Goal: Task Accomplishment & Management: Manage account settings

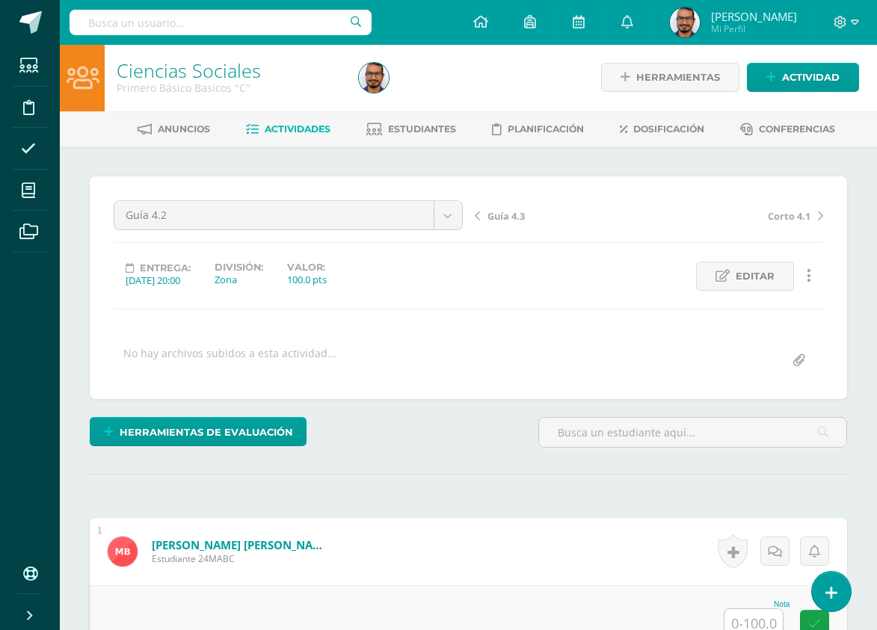
scroll to position [2, 0]
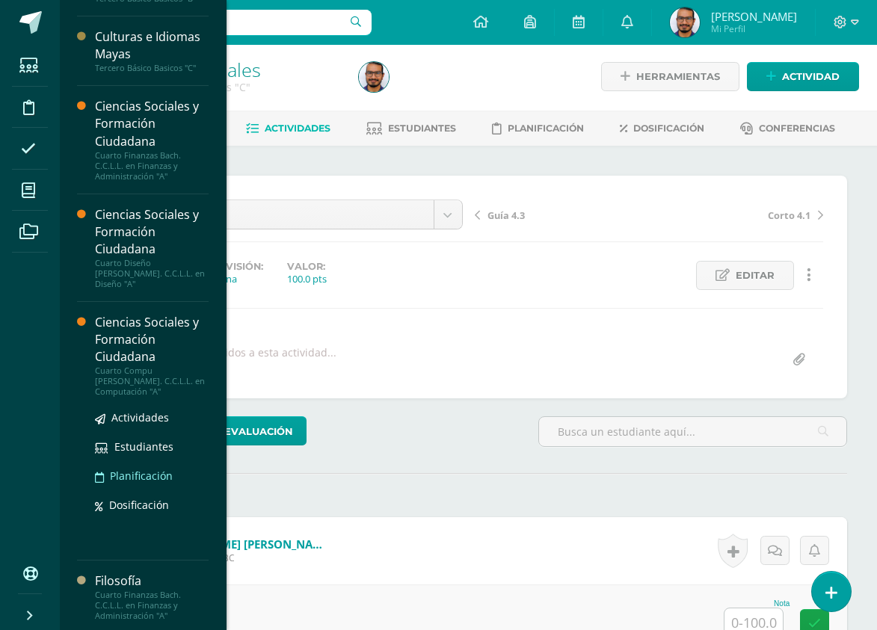
scroll to position [807, 0]
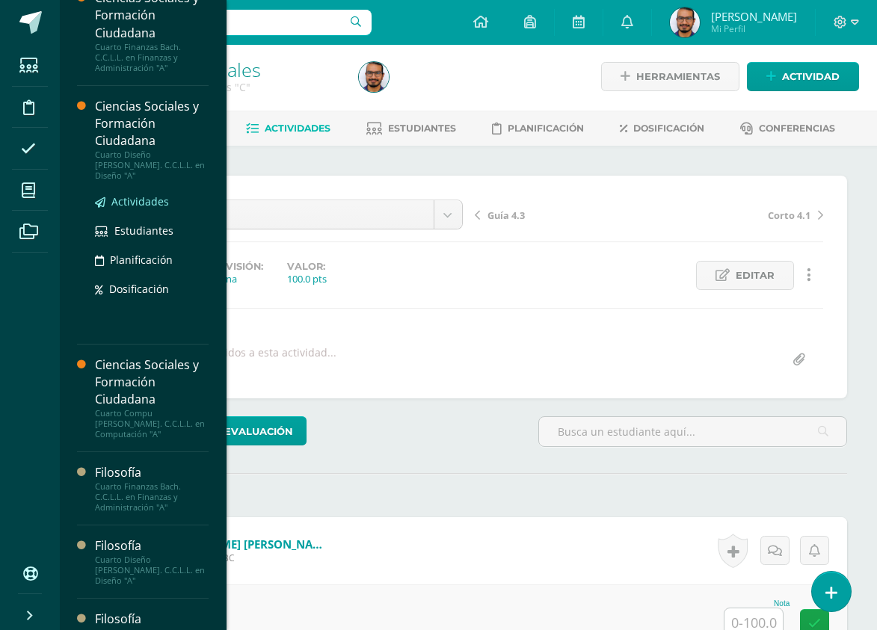
click at [132, 194] on span "Actividades" at bounding box center [140, 201] width 58 height 14
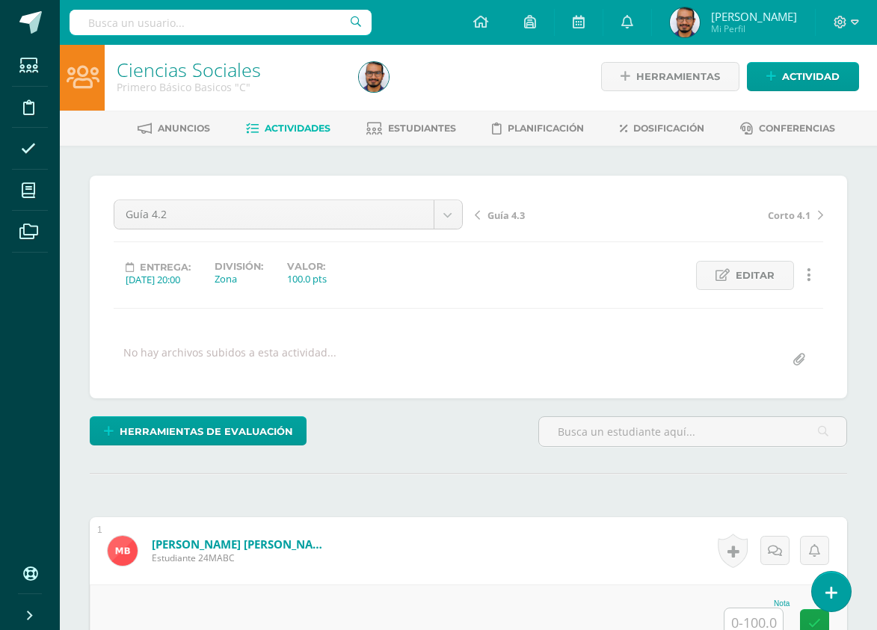
scroll to position [657, 0]
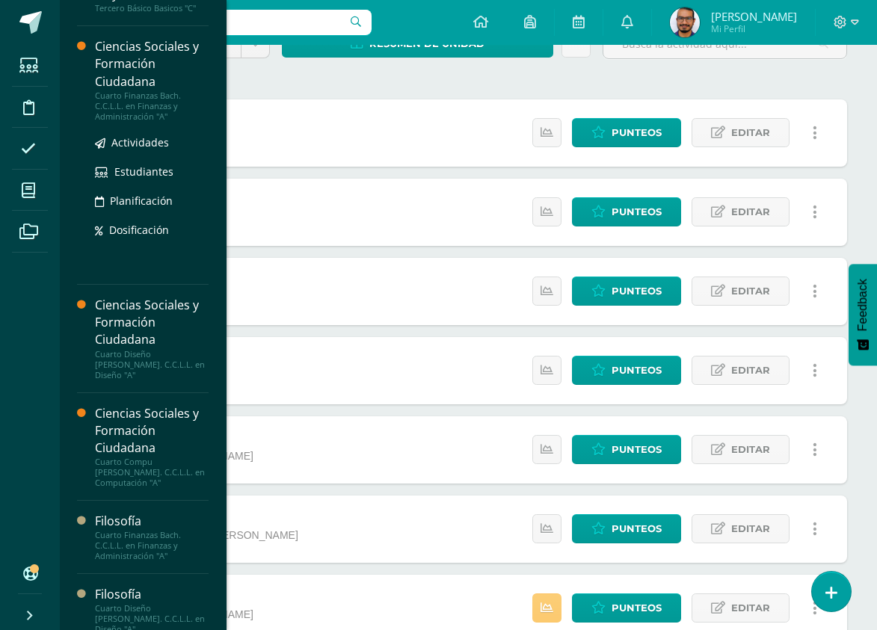
scroll to position [732, 0]
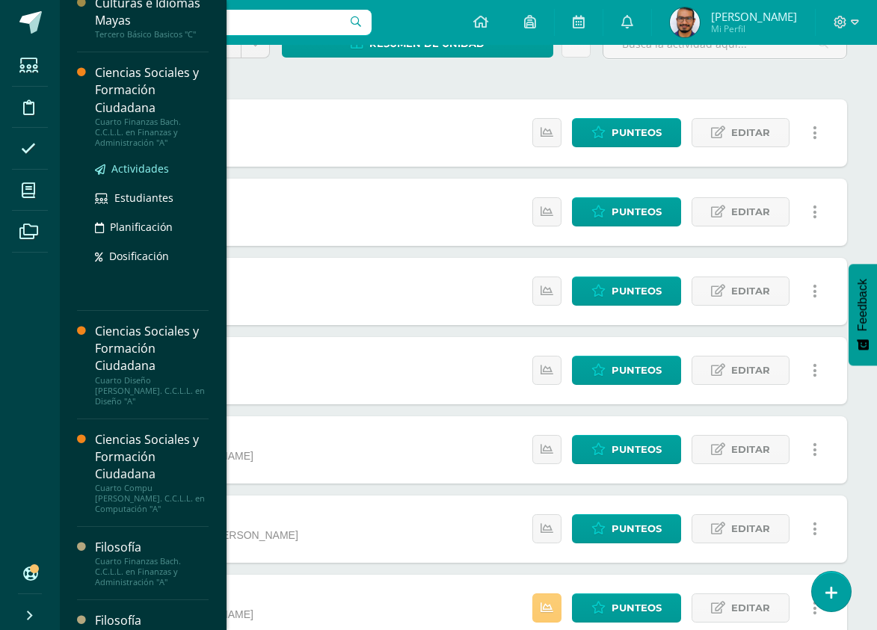
click at [154, 167] on span "Actividades" at bounding box center [140, 169] width 58 height 14
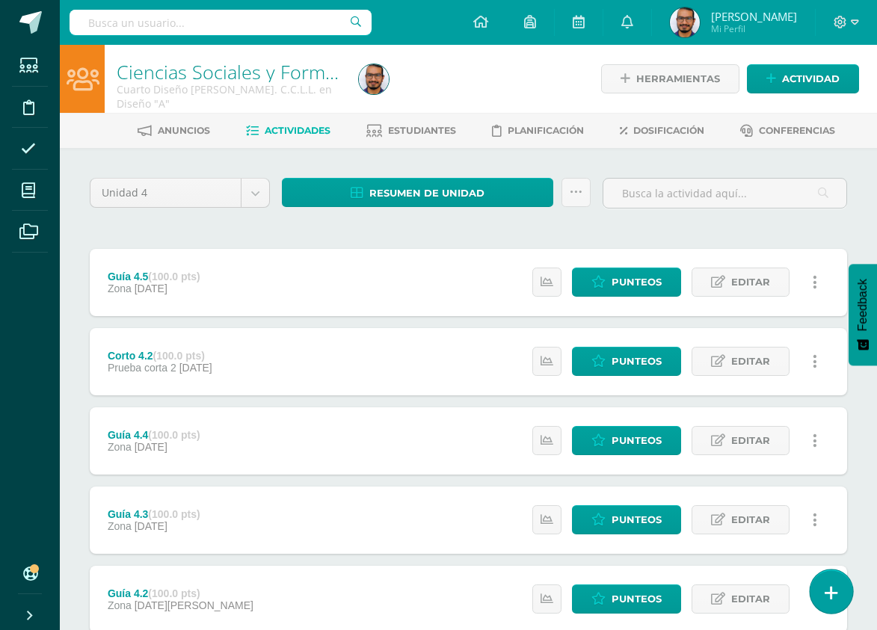
click at [832, 590] on icon at bounding box center [831, 593] width 13 height 17
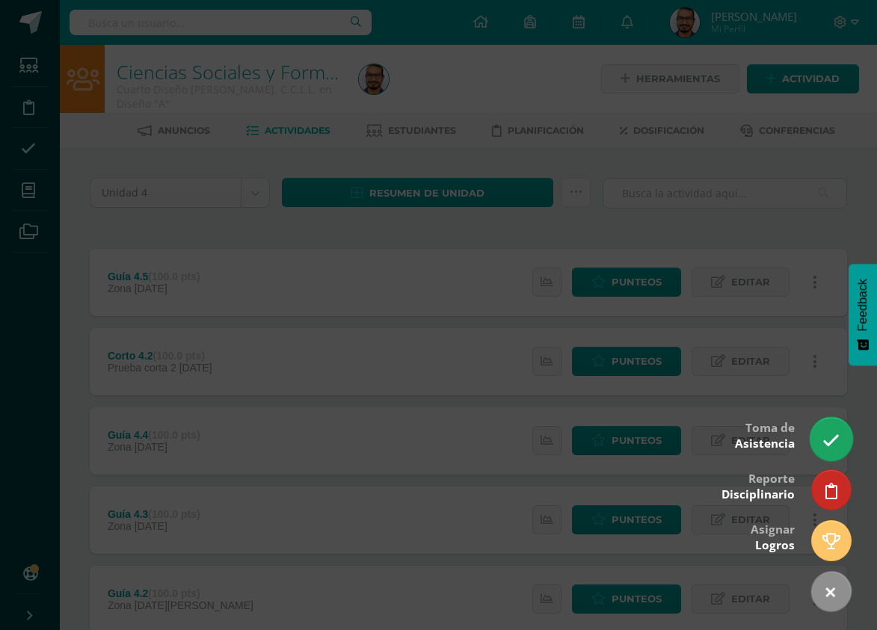
click at [829, 443] on icon at bounding box center [831, 440] width 17 height 17
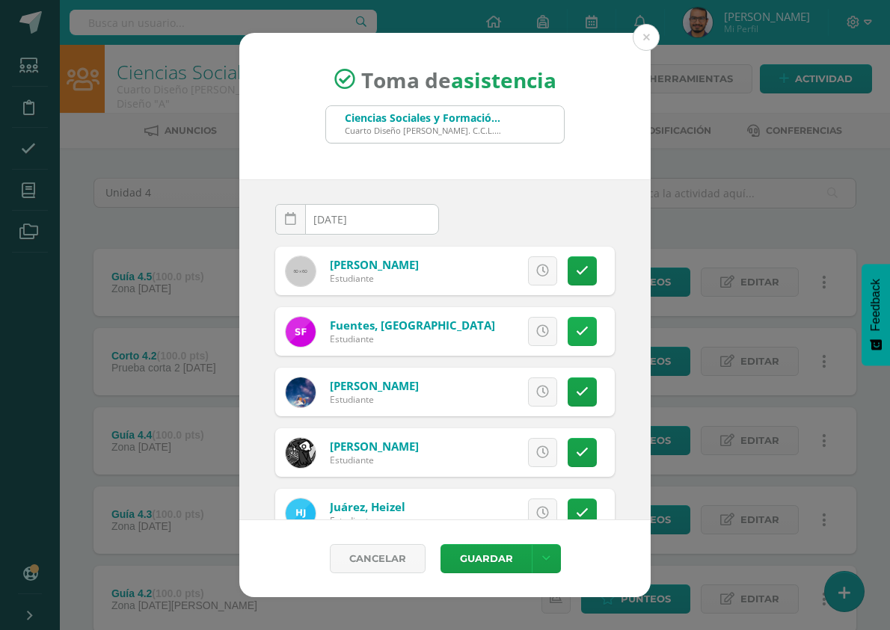
click at [568, 332] on link at bounding box center [582, 331] width 29 height 29
click at [515, 340] on span "Excusa" at bounding box center [517, 332] width 41 height 28
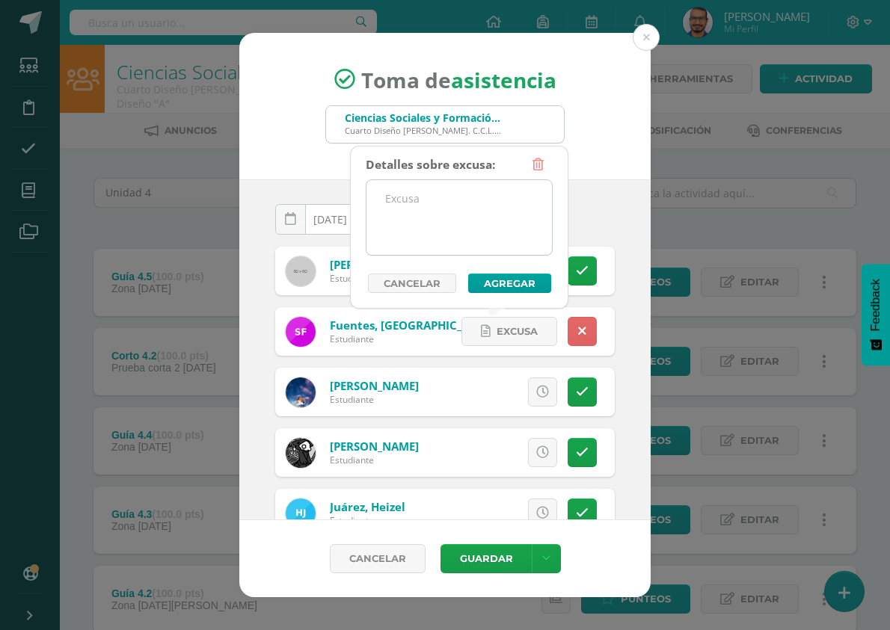
click at [494, 200] on textarea at bounding box center [458, 217] width 185 height 75
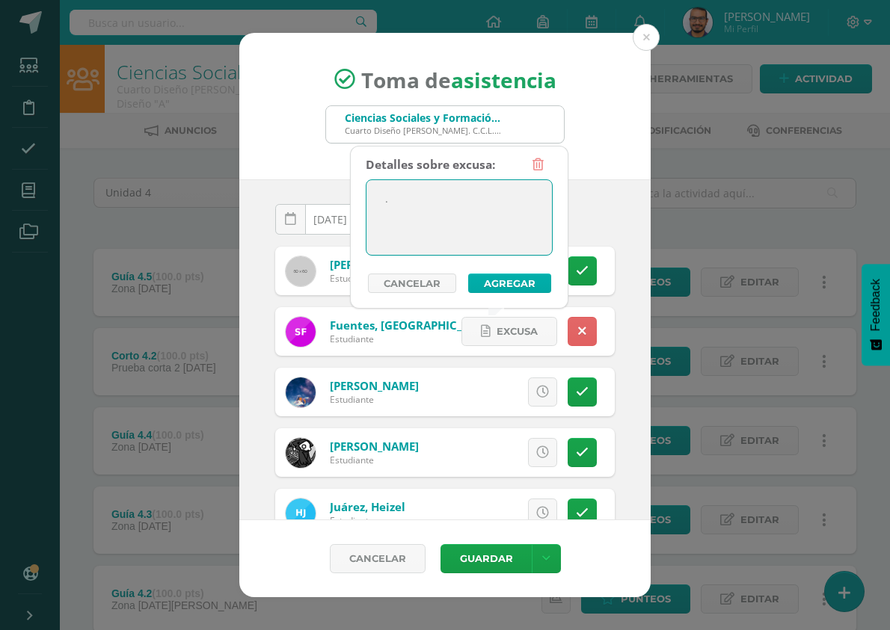
type textarea "."
click at [506, 290] on button "Agregar" at bounding box center [509, 283] width 83 height 19
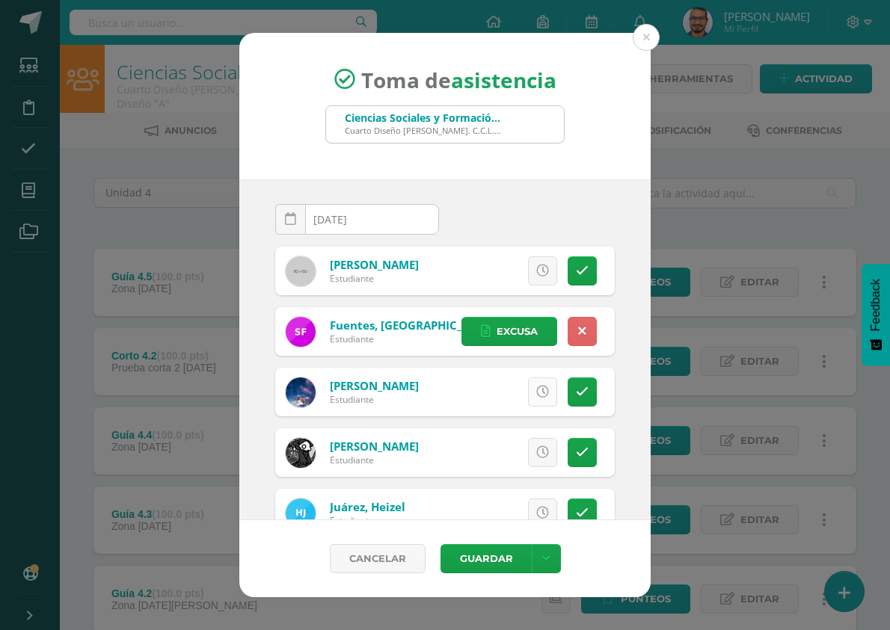
click at [528, 390] on link at bounding box center [542, 392] width 29 height 29
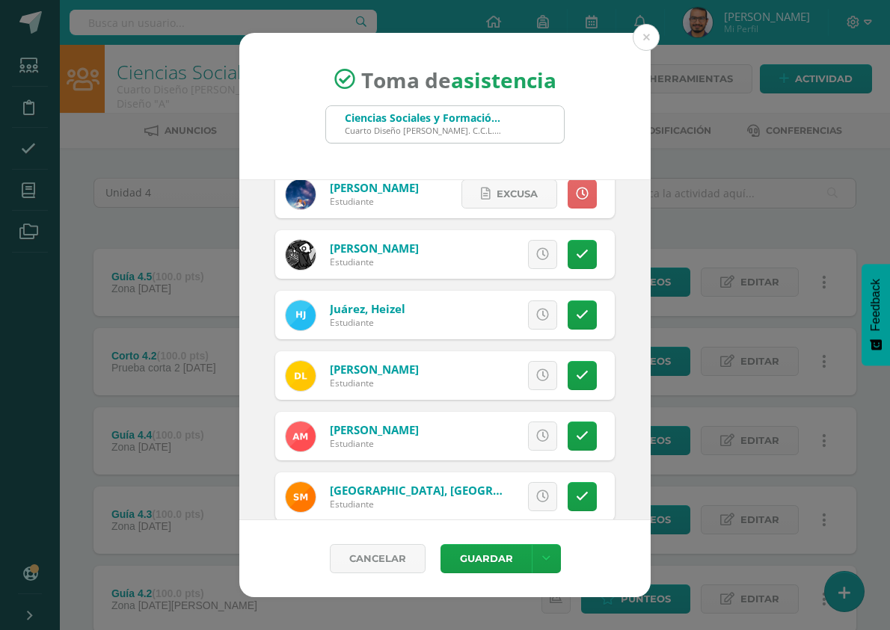
scroll to position [224, 0]
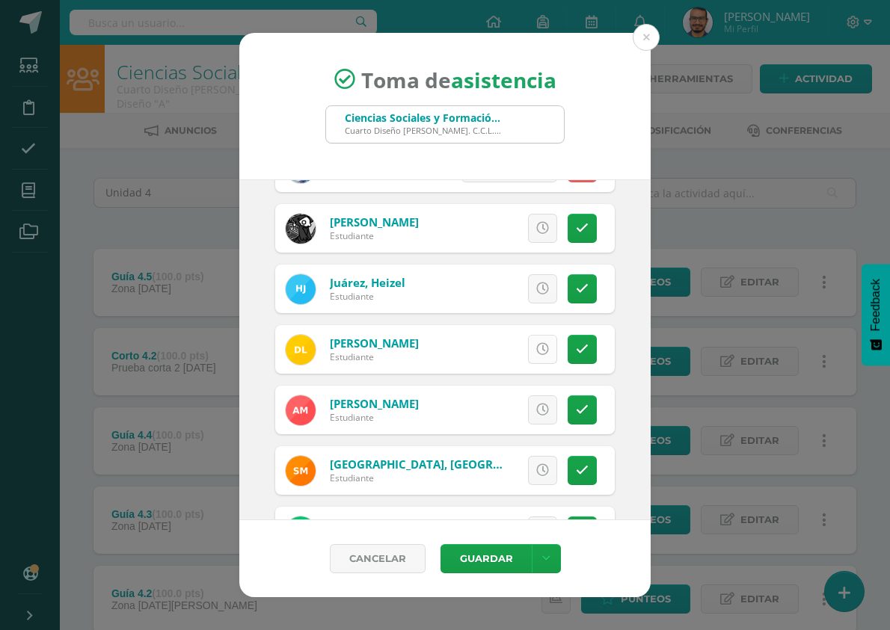
click at [539, 349] on link at bounding box center [542, 349] width 29 height 29
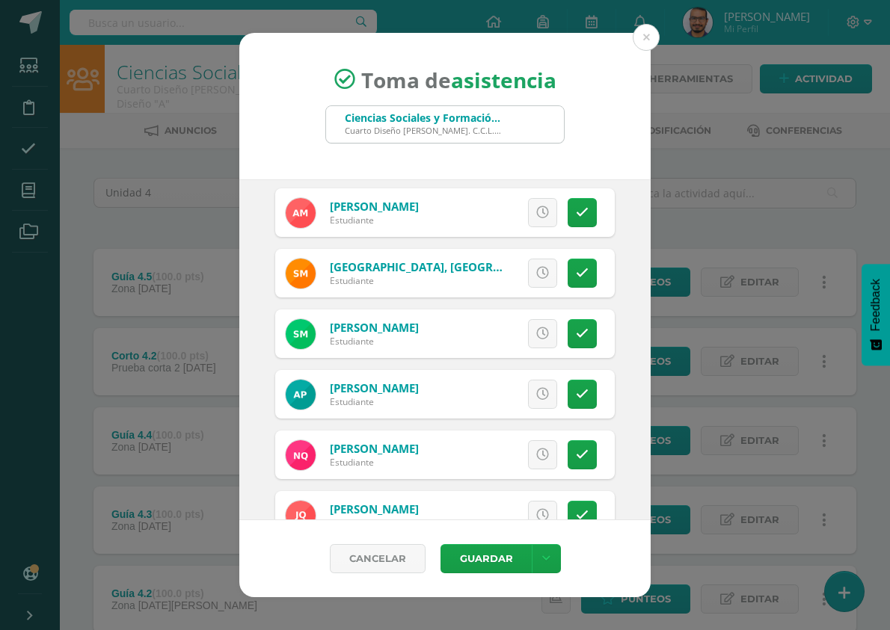
scroll to position [449, 0]
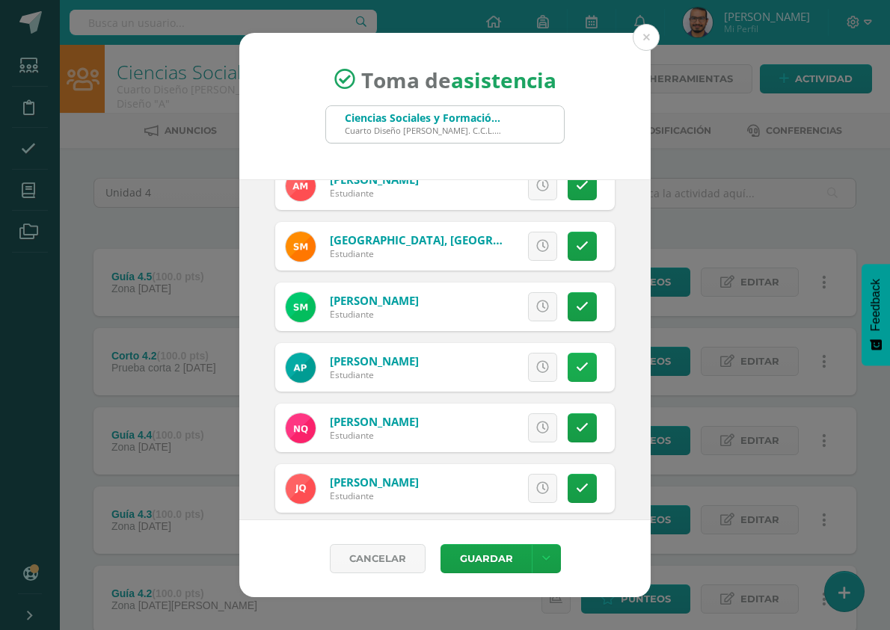
click at [576, 372] on icon at bounding box center [582, 367] width 13 height 13
click at [526, 363] on link "Excusa" at bounding box center [509, 367] width 96 height 29
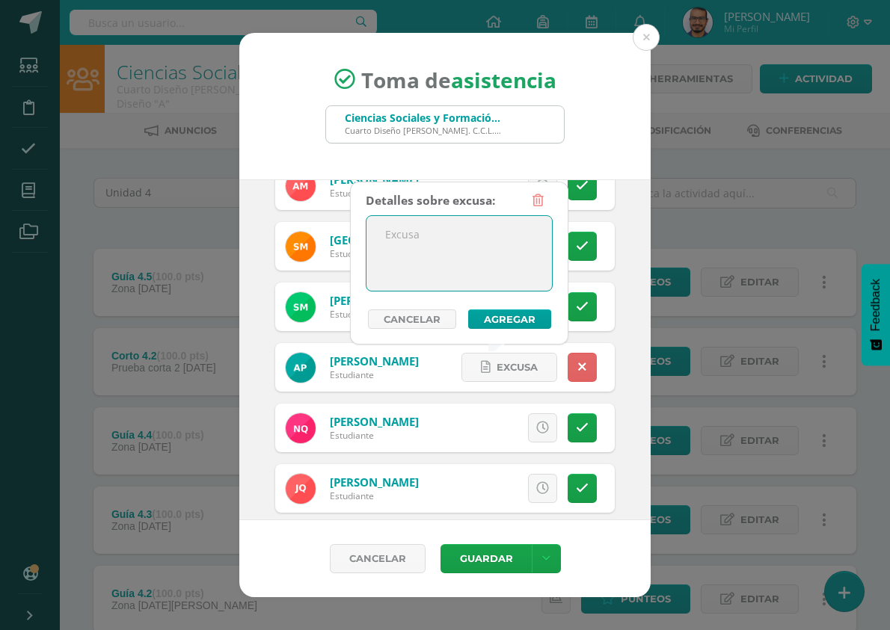
click at [513, 257] on textarea at bounding box center [458, 253] width 185 height 75
type textarea "."
click at [500, 323] on button "Agregar" at bounding box center [509, 319] width 83 height 19
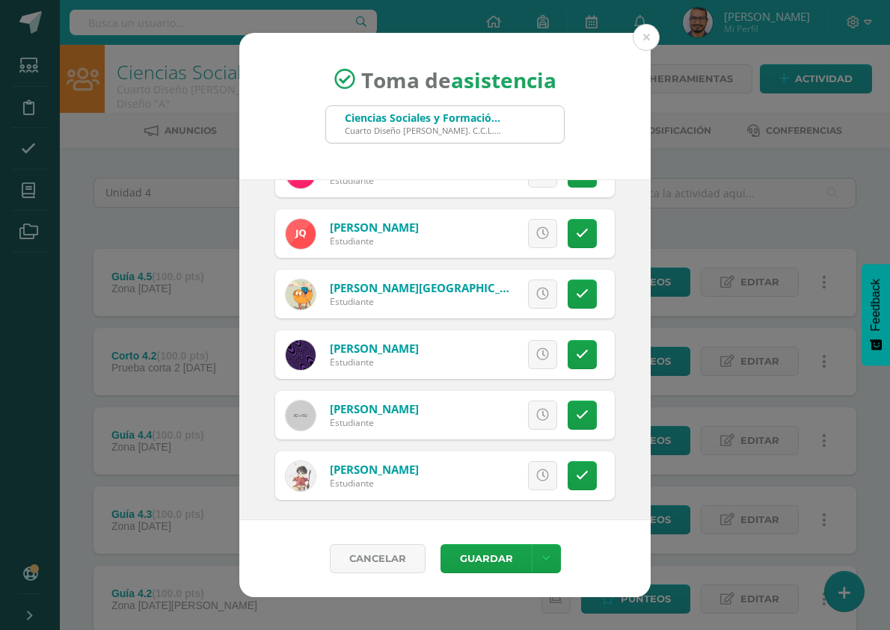
scroll to position [708, 0]
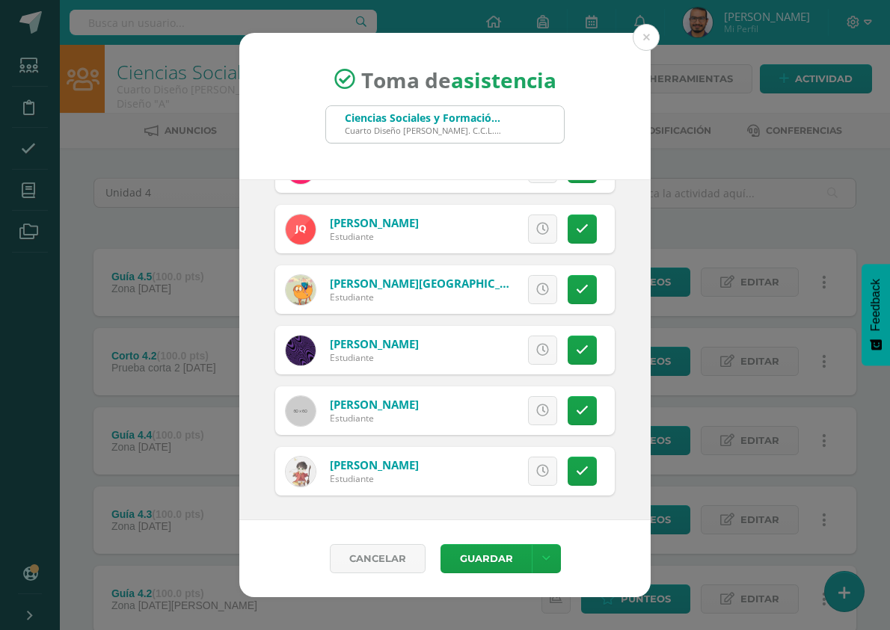
click at [536, 350] on icon at bounding box center [542, 350] width 13 height 13
click at [568, 413] on link at bounding box center [582, 410] width 29 height 29
click at [497, 412] on span "Excusa" at bounding box center [517, 411] width 41 height 28
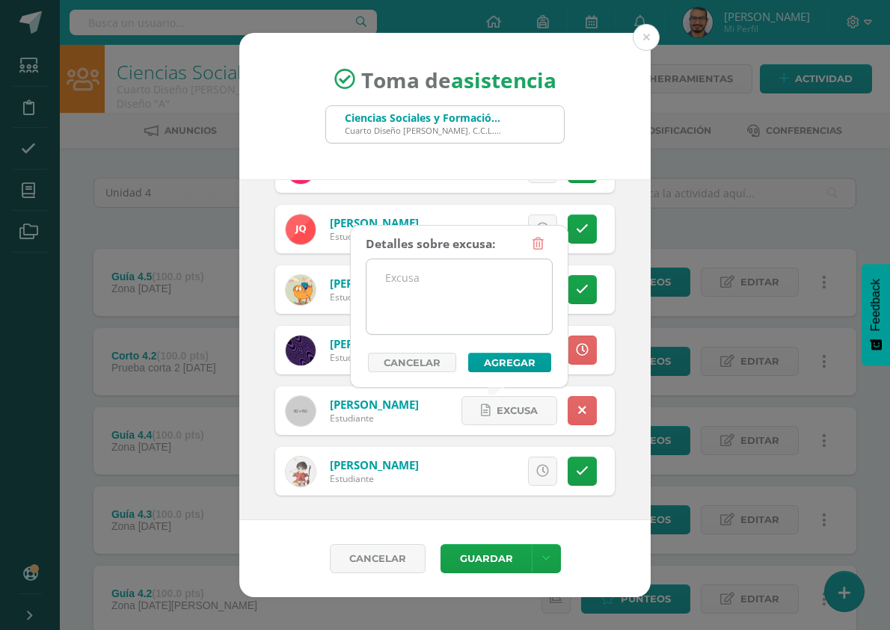
click at [462, 268] on textarea at bounding box center [458, 297] width 185 height 75
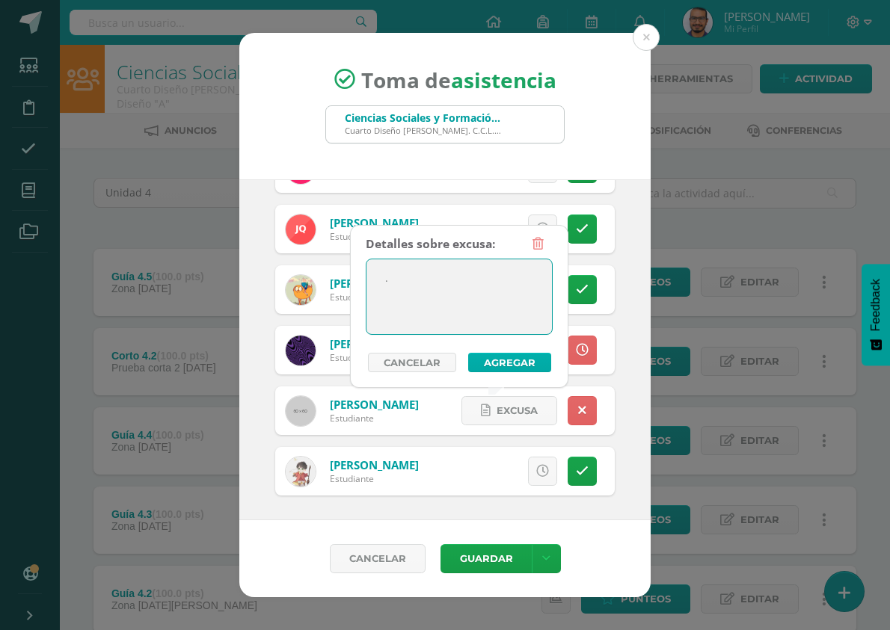
type textarea "."
click at [489, 356] on button "Agregar" at bounding box center [509, 362] width 83 height 19
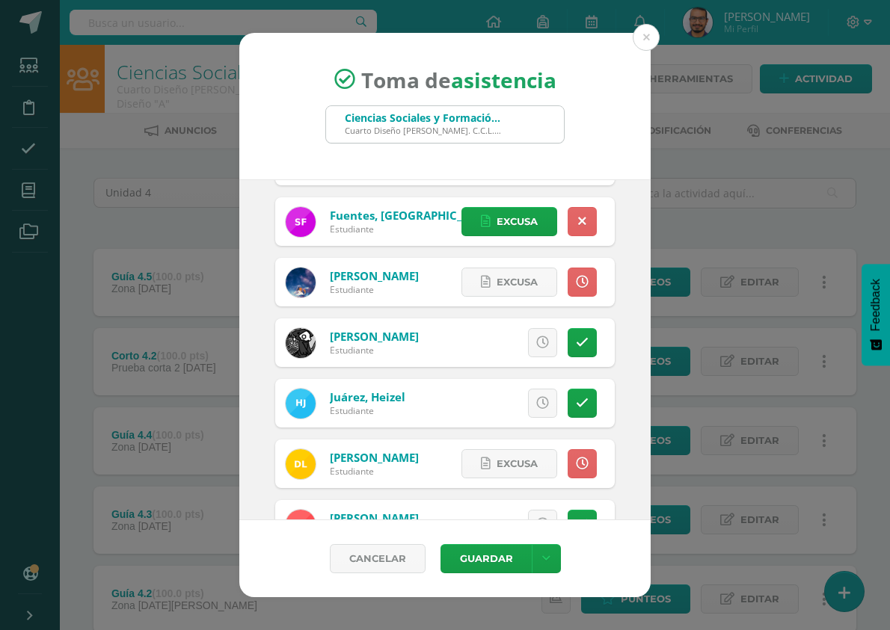
scroll to position [0, 0]
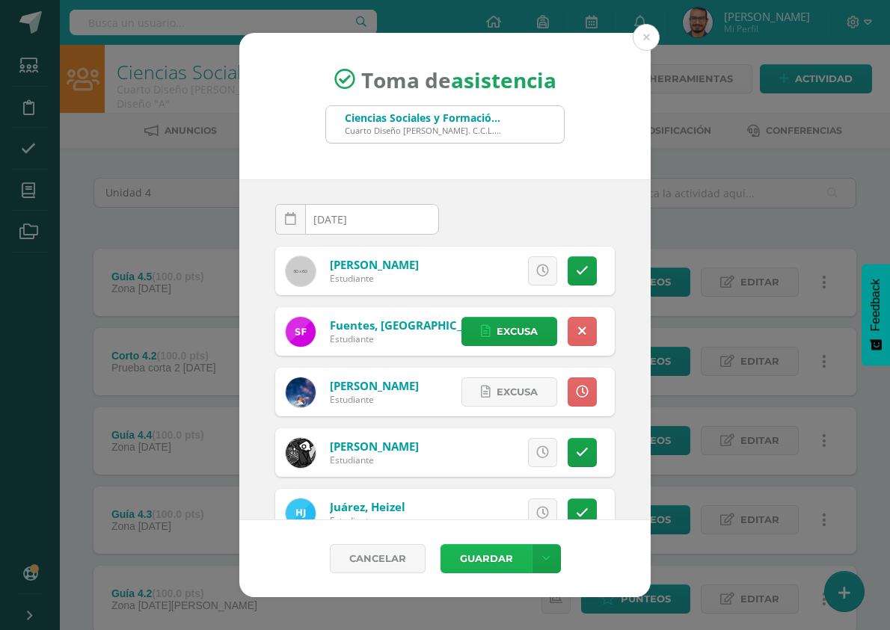
click at [494, 553] on button "Guardar" at bounding box center [486, 558] width 91 height 29
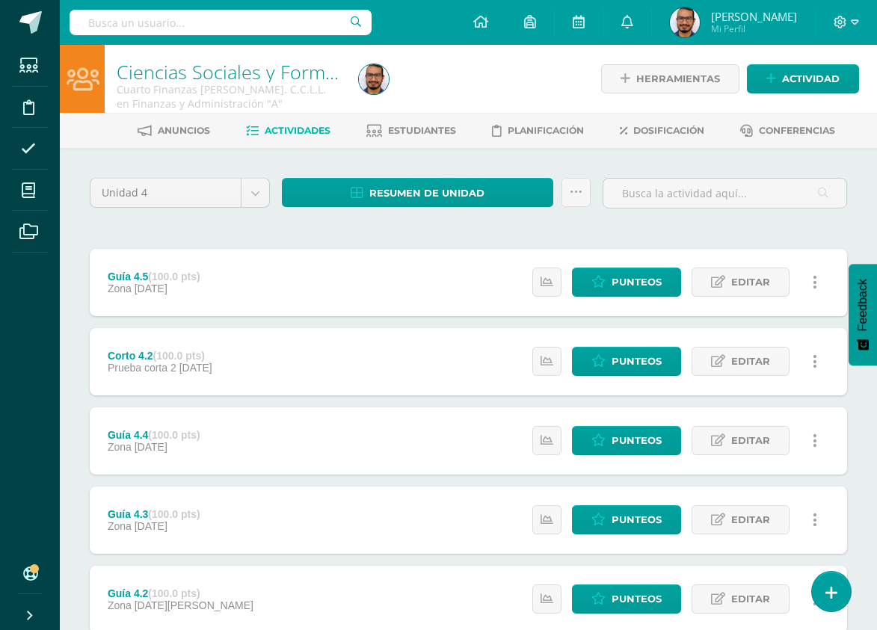
click at [426, 228] on div "Unidad 4 Unidad 1 Unidad 2 Unidad 3 Unidad 4 Resumen de unidad Descargar como H…" at bounding box center [469, 520] width 770 height 684
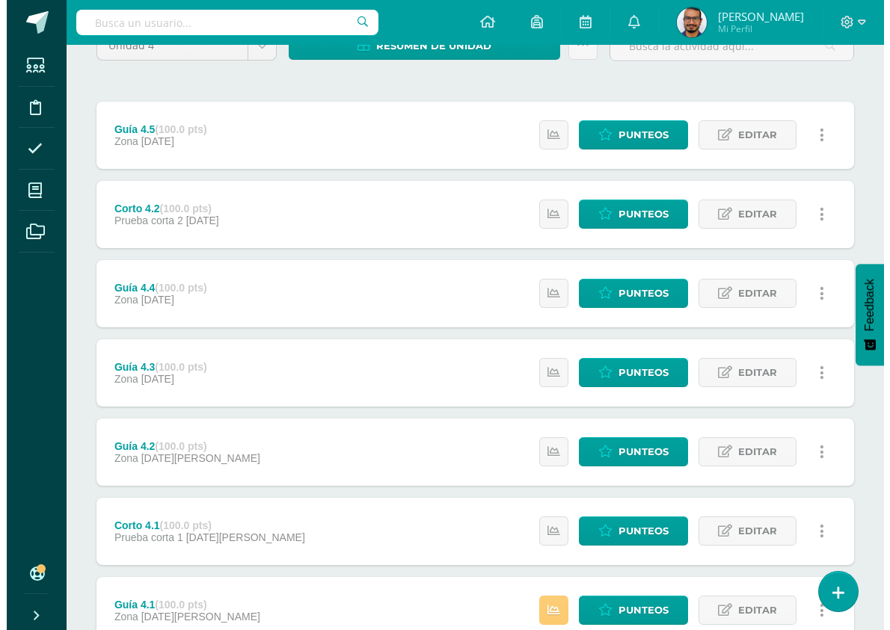
scroll to position [261, 0]
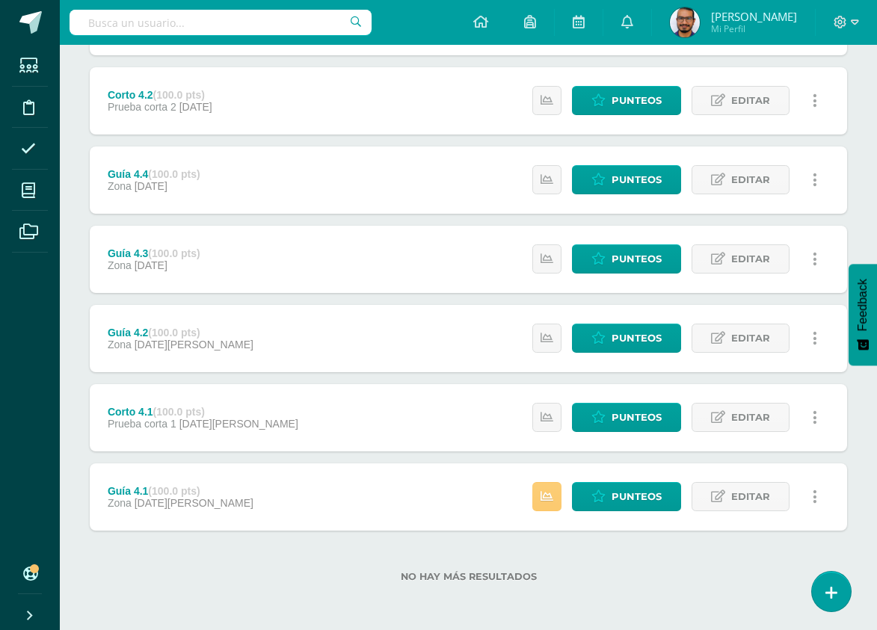
drag, startPoint x: 622, startPoint y: 414, endPoint x: 55, endPoint y: 261, distance: 587.1
click at [55, 261] on ul "Estudiantes Disciplina Asistencia Mis cursos Archivos" at bounding box center [30, 300] width 60 height 511
click at [824, 584] on link at bounding box center [831, 591] width 43 height 43
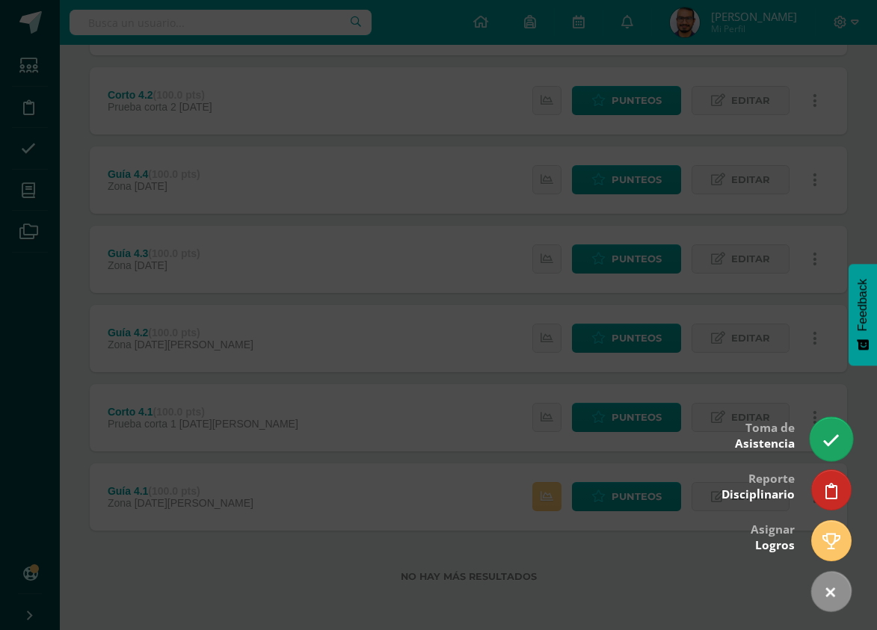
click at [835, 446] on icon at bounding box center [831, 440] width 17 height 17
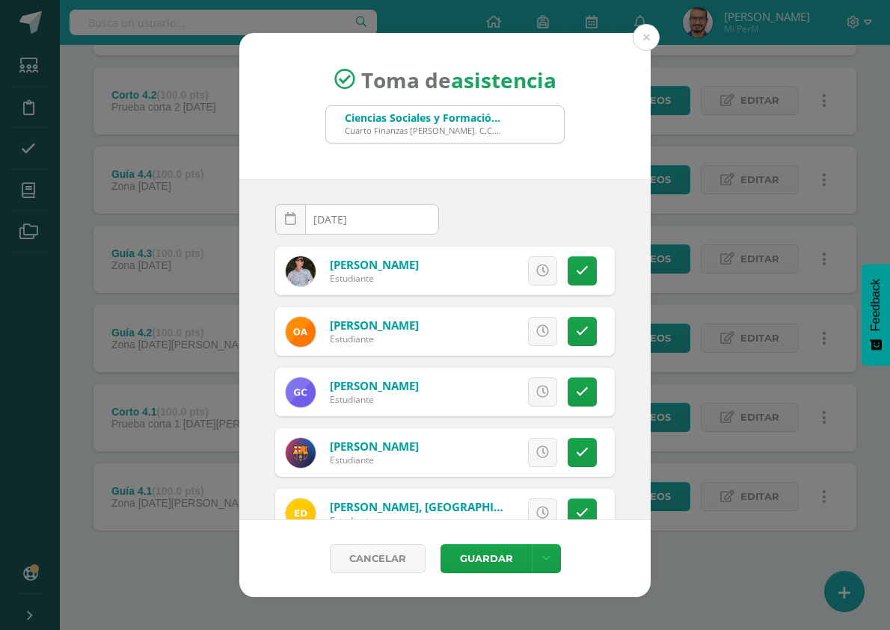
click at [322, 165] on div "Toma de asistencia Ciencias Sociales y Formación Ciudadana Cuarto Finanzas Bach…" at bounding box center [444, 106] width 411 height 147
click at [492, 171] on div "Toma de asistencia Ciencias Sociales y Formación Ciudadana Cuarto Finanzas Bach…" at bounding box center [444, 106] width 411 height 147
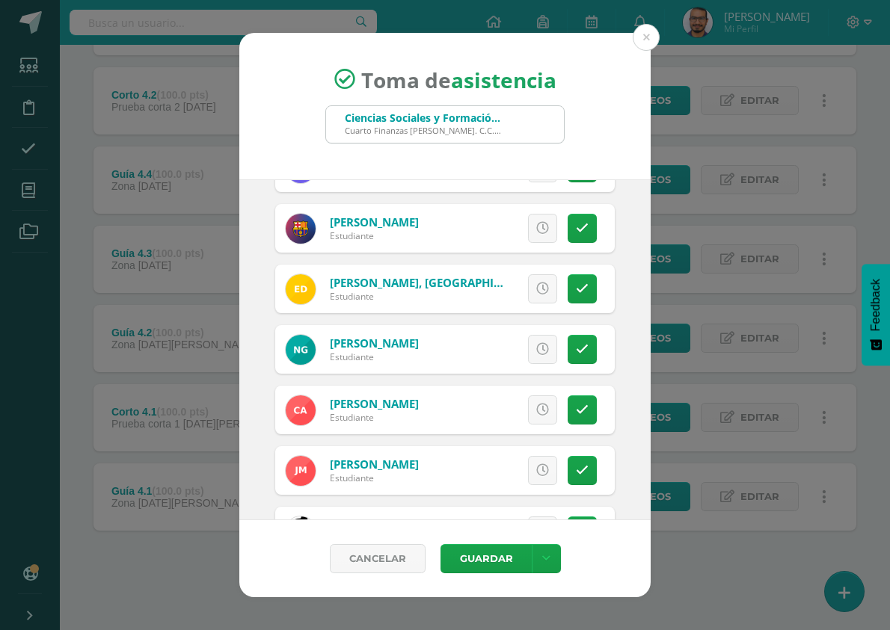
scroll to position [299, 0]
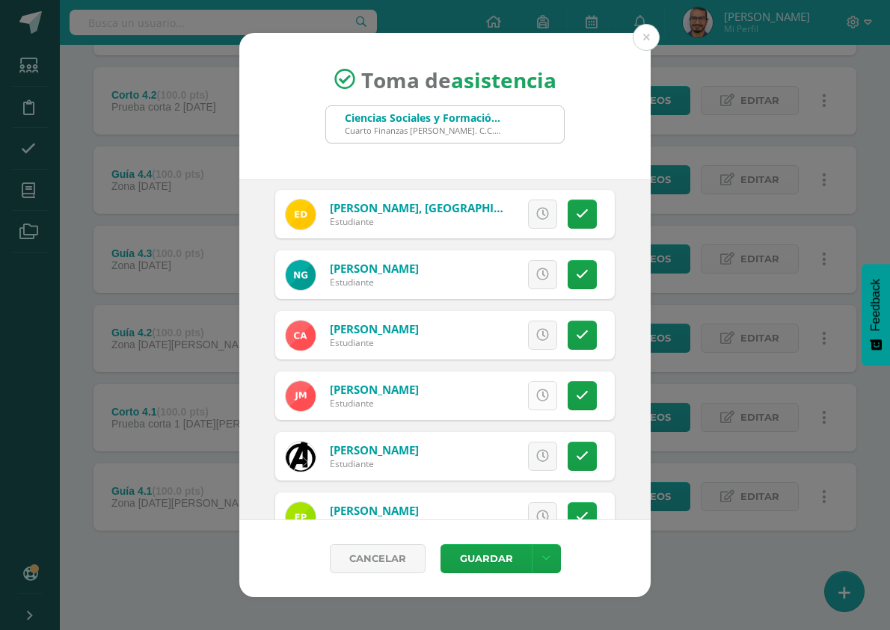
click at [536, 394] on icon at bounding box center [542, 396] width 13 height 13
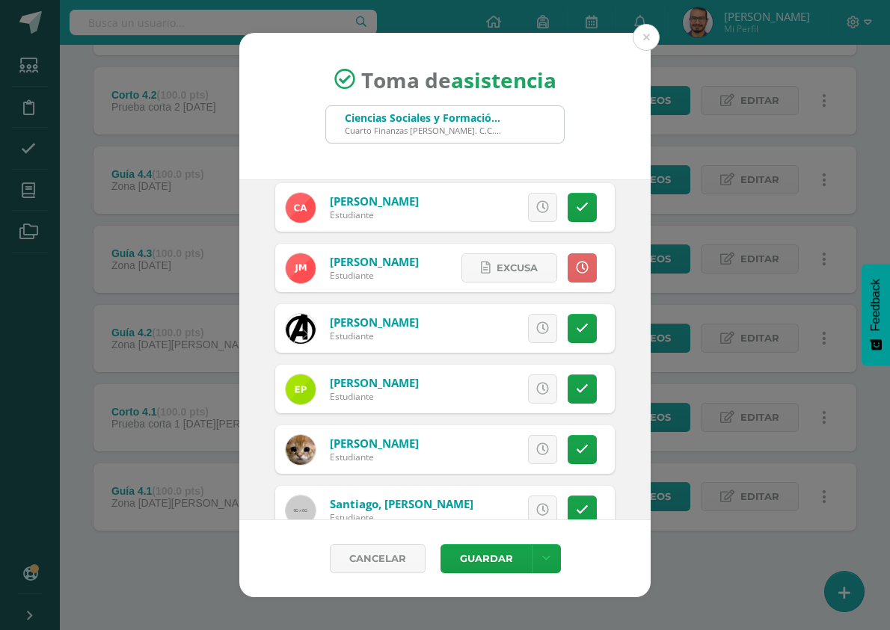
scroll to position [449, 0]
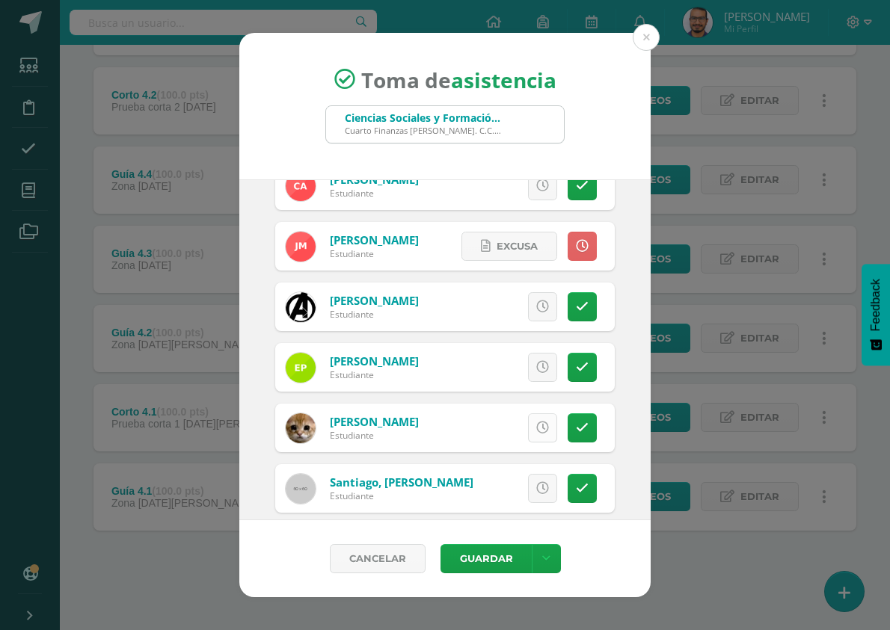
click at [536, 430] on link at bounding box center [542, 428] width 29 height 29
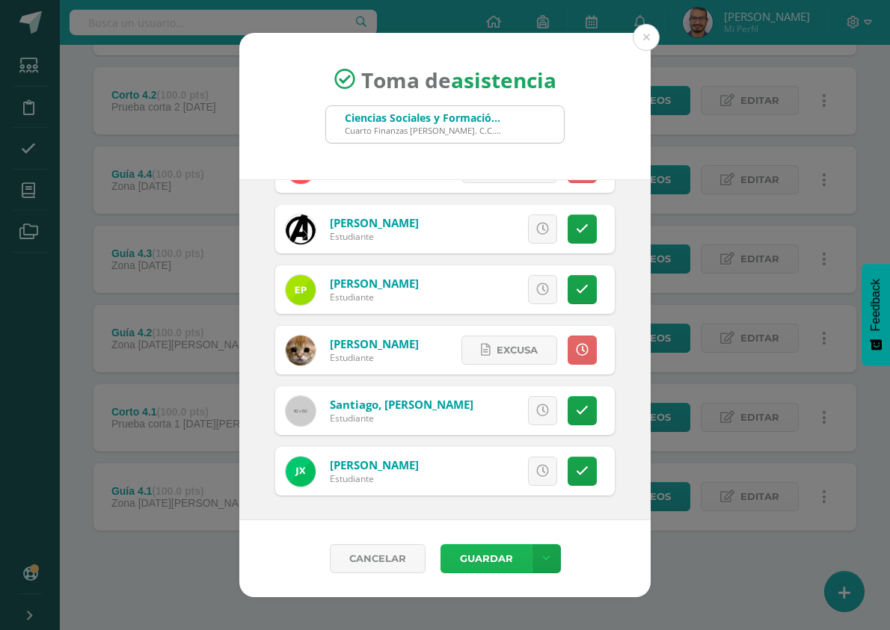
click at [490, 561] on button "Guardar" at bounding box center [486, 558] width 91 height 29
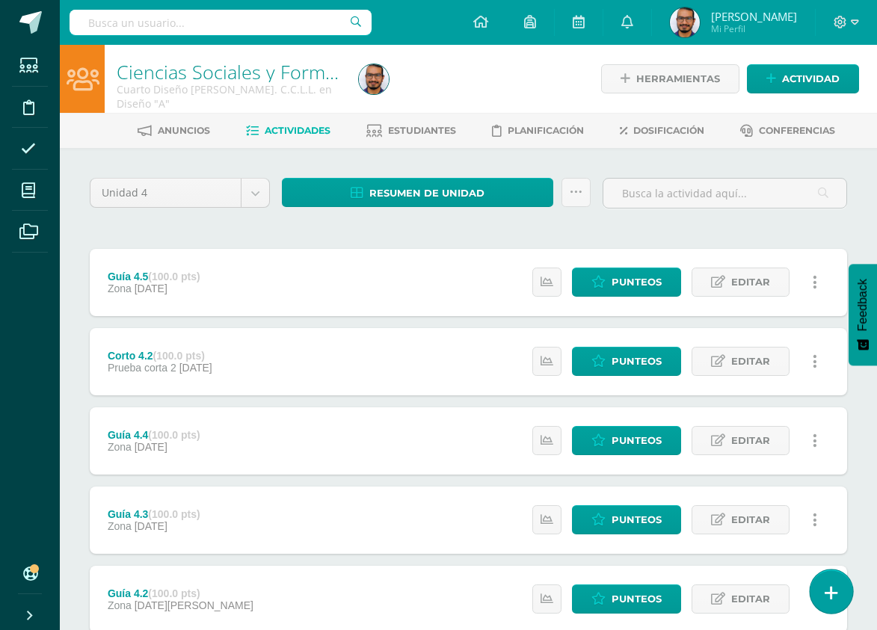
click at [838, 586] on link at bounding box center [831, 591] width 43 height 43
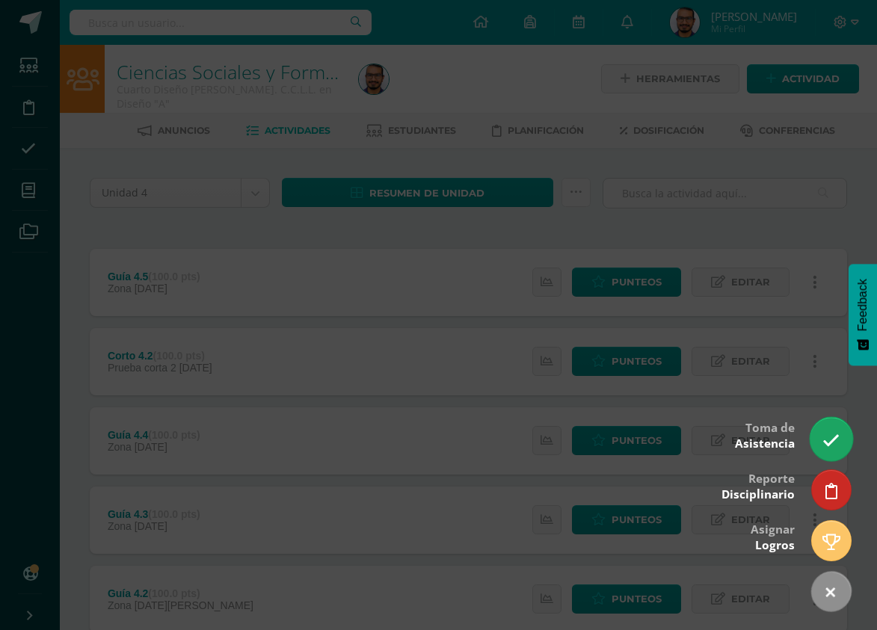
click at [835, 442] on icon at bounding box center [831, 440] width 17 height 17
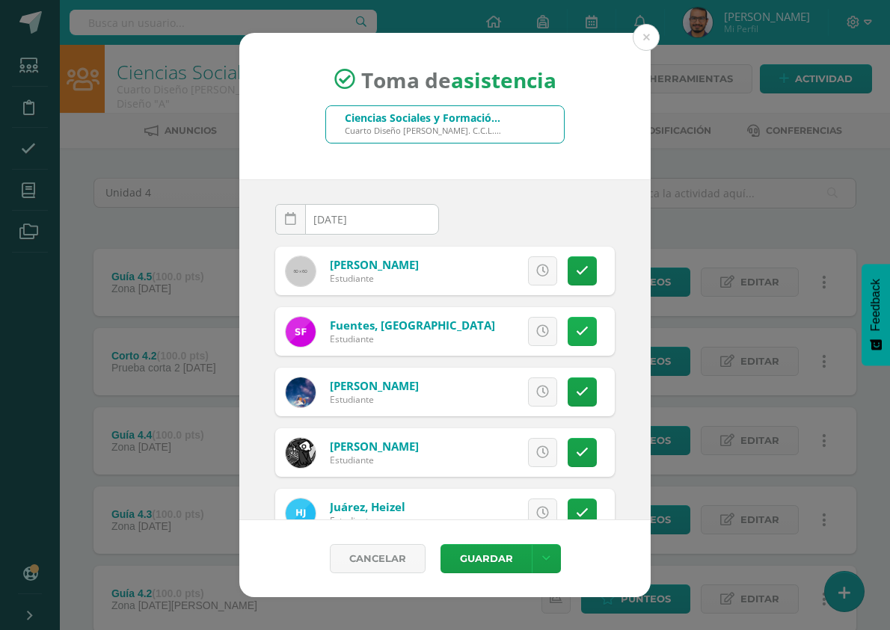
click at [568, 329] on link at bounding box center [582, 331] width 29 height 29
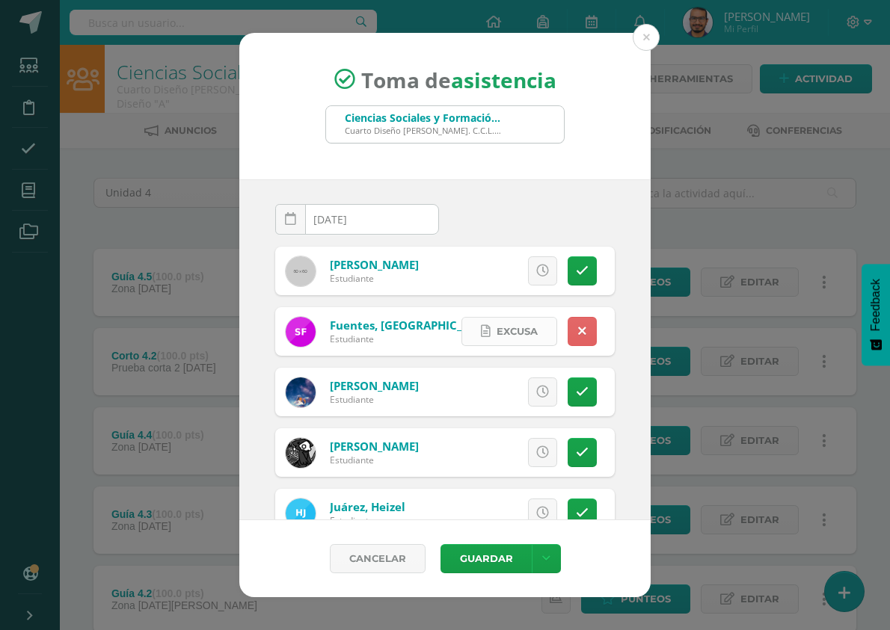
click at [509, 336] on span "Excusa" at bounding box center [517, 332] width 41 height 28
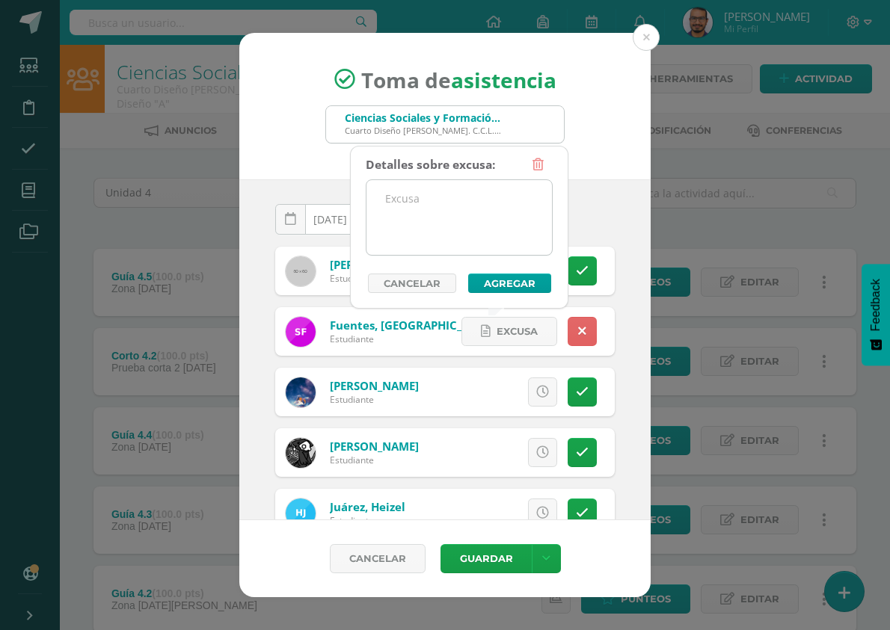
click at [464, 228] on textarea at bounding box center [458, 217] width 185 height 75
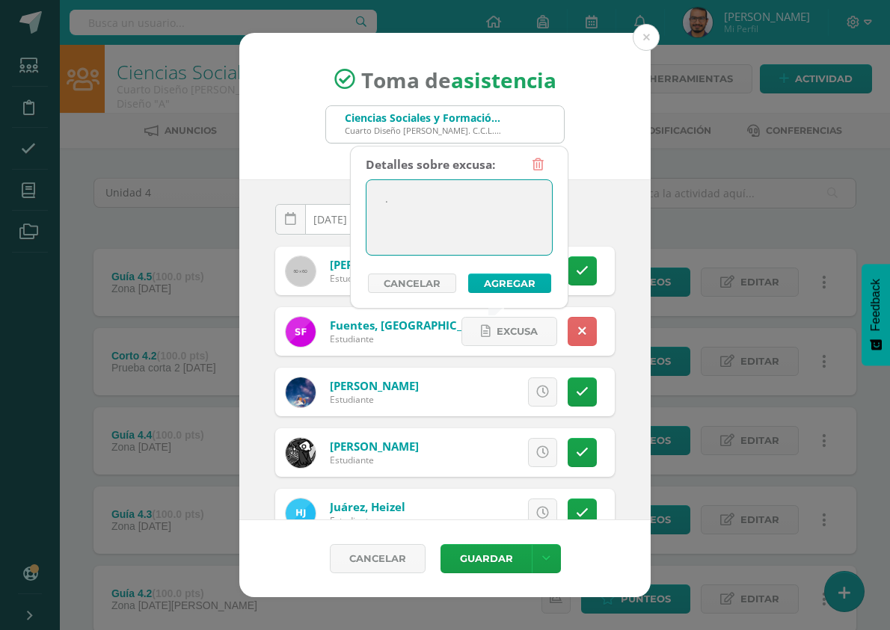
type textarea "."
click at [500, 286] on button "Agregar" at bounding box center [509, 283] width 83 height 19
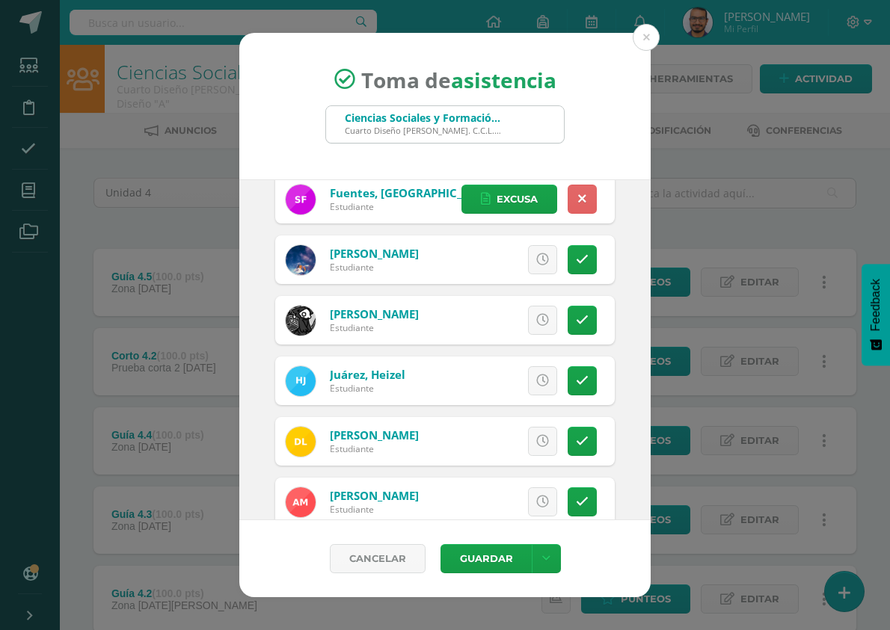
scroll to position [150, 0]
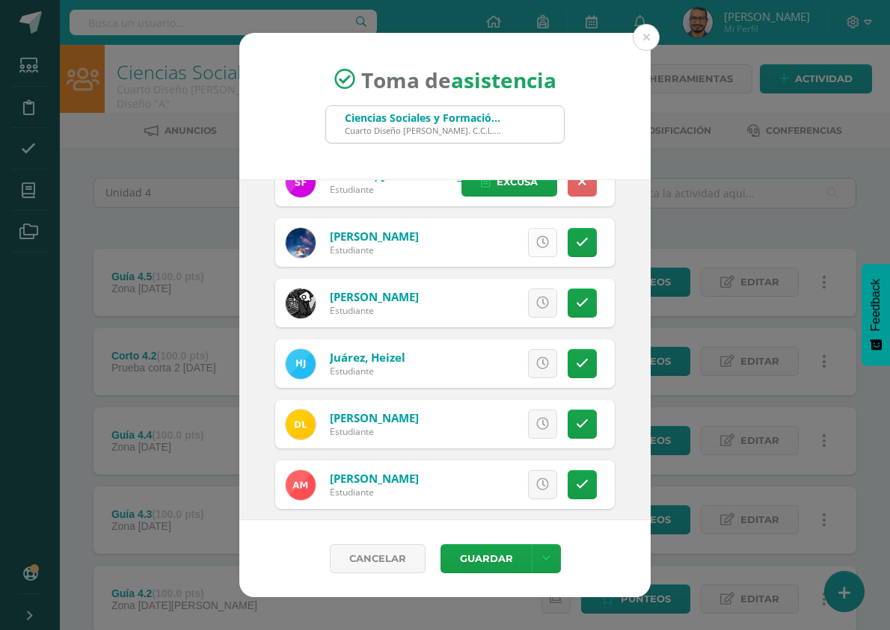
click at [536, 243] on icon at bounding box center [542, 242] width 13 height 13
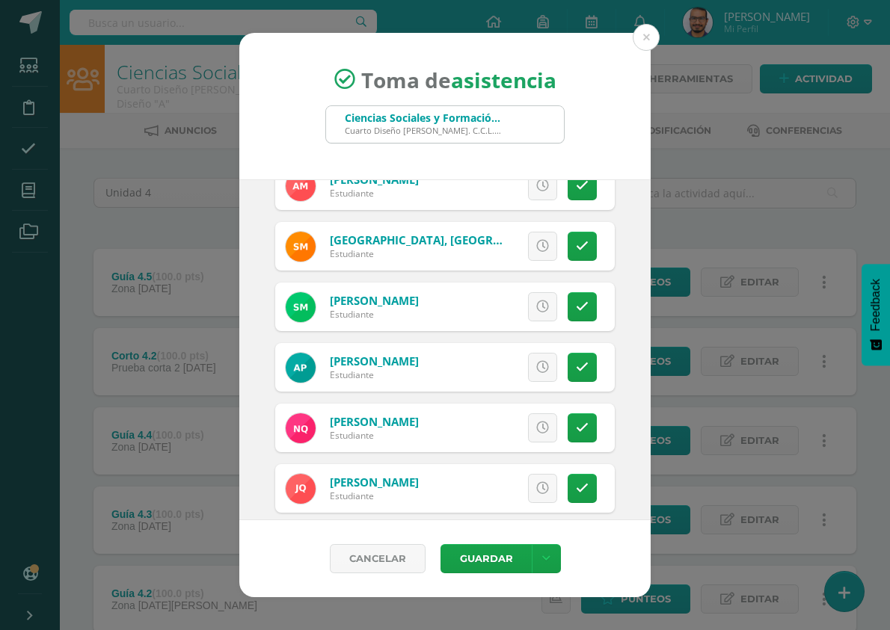
scroll to position [524, 0]
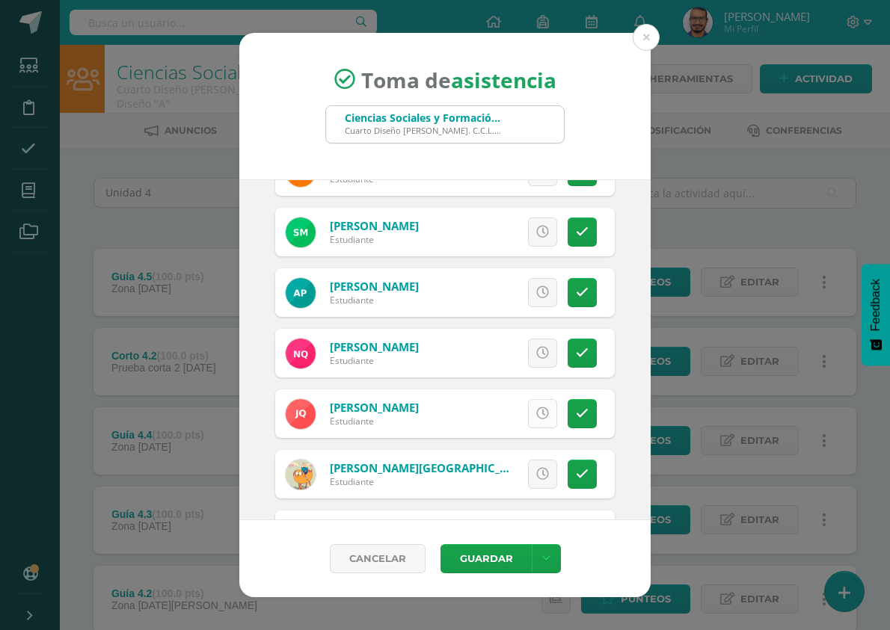
click at [541, 418] on link at bounding box center [542, 413] width 29 height 29
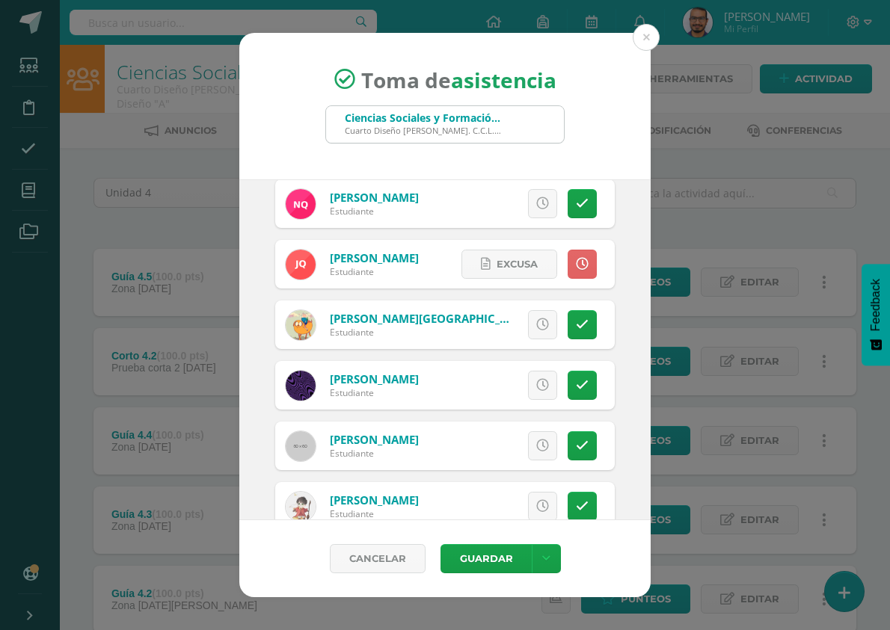
scroll to position [708, 0]
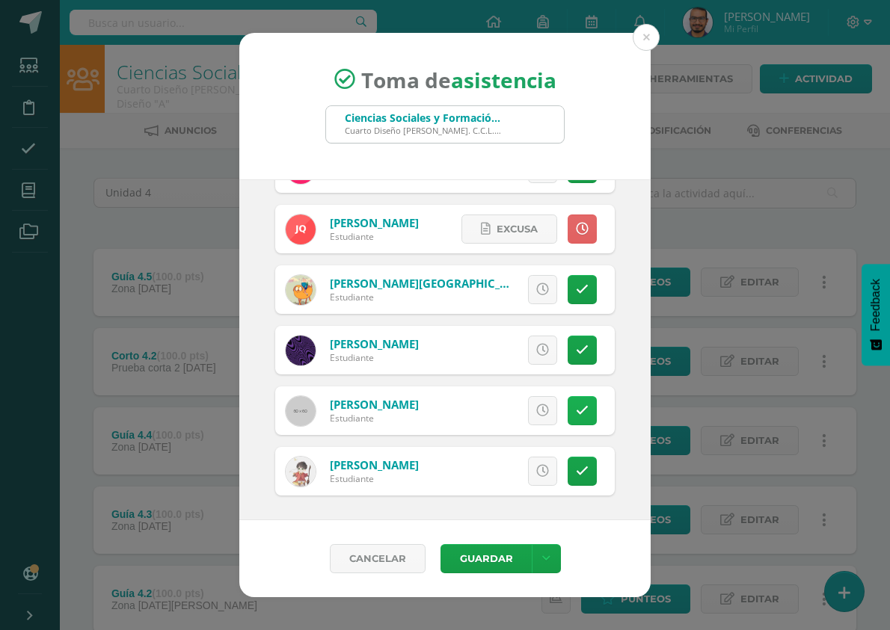
click at [576, 411] on icon at bounding box center [582, 411] width 13 height 13
click at [511, 396] on link "Excusa" at bounding box center [509, 410] width 96 height 29
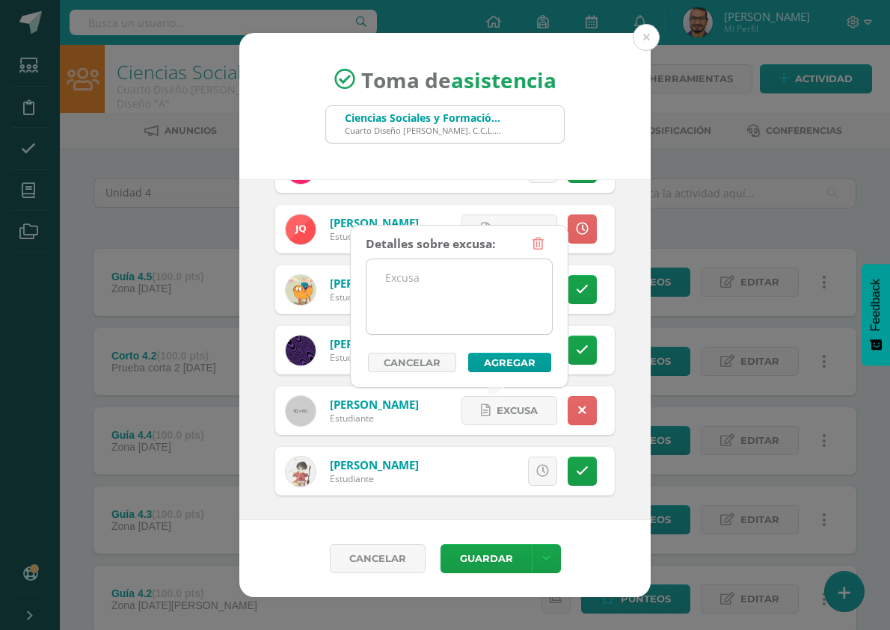
click at [521, 295] on textarea at bounding box center [458, 297] width 185 height 75
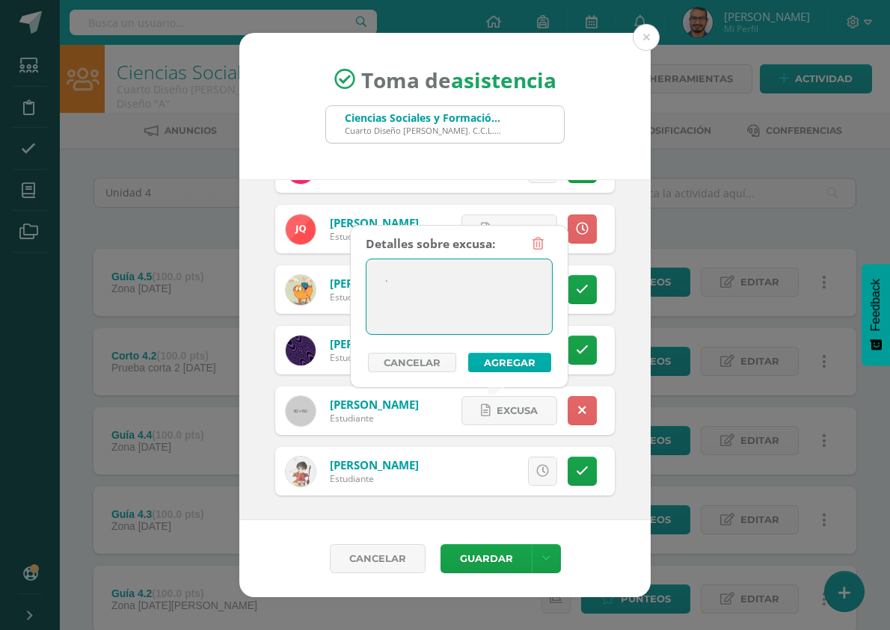
type textarea "."
click at [519, 363] on button "Agregar" at bounding box center [509, 362] width 83 height 19
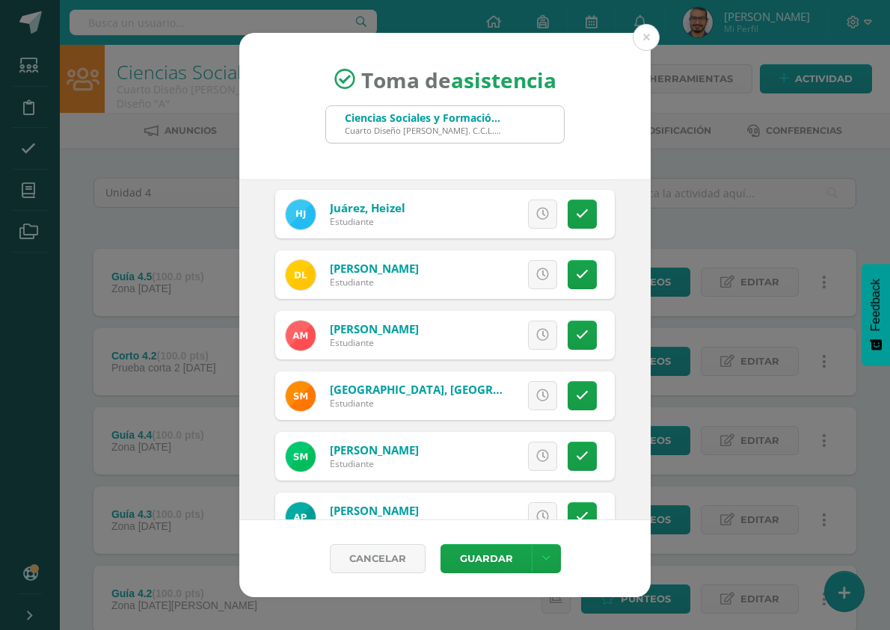
scroll to position [224, 0]
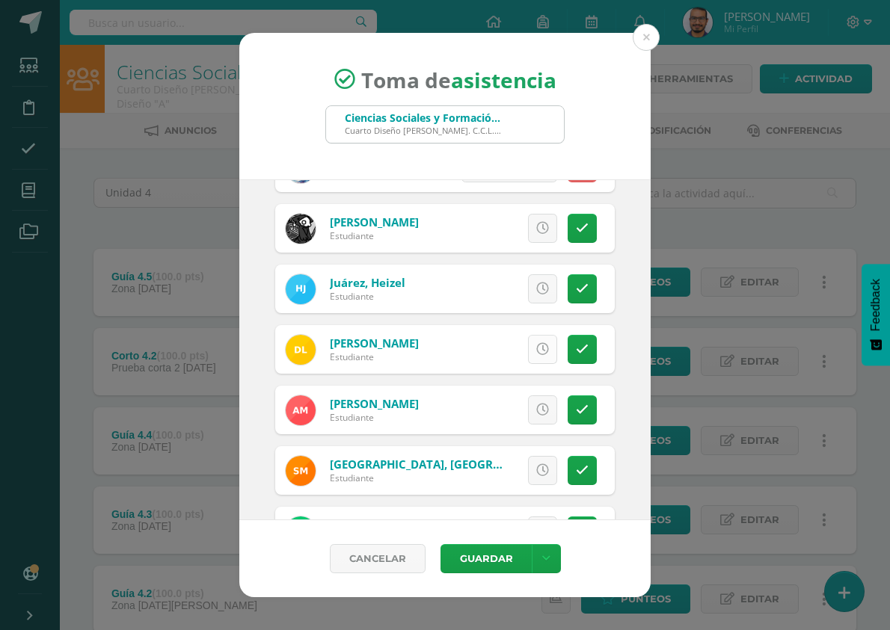
click at [538, 354] on link at bounding box center [542, 349] width 29 height 29
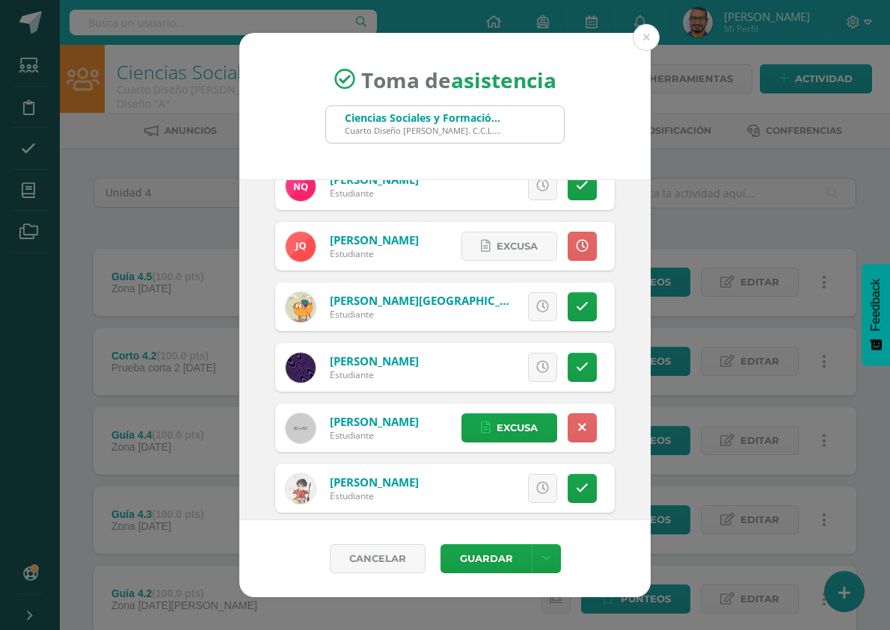
scroll to position [708, 0]
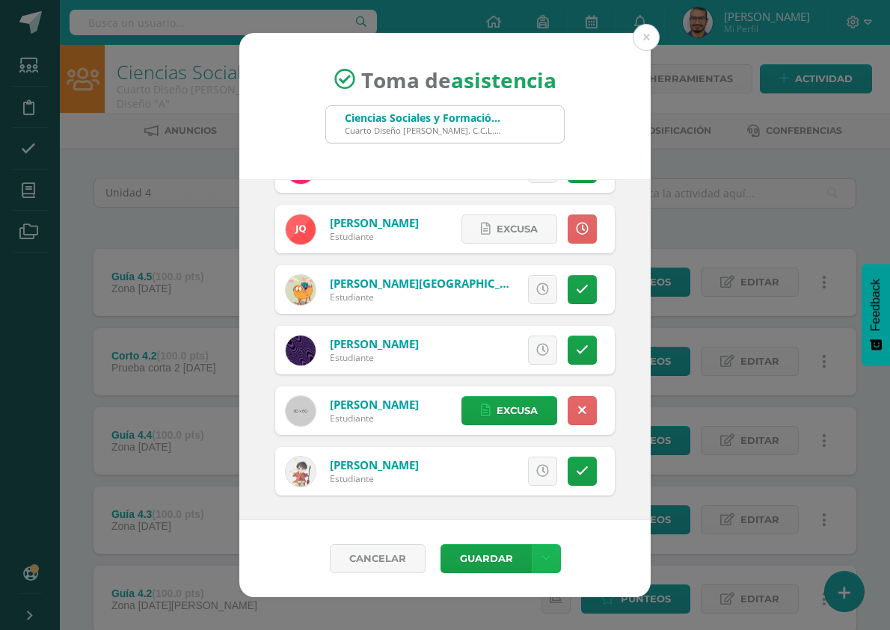
click at [544, 565] on icon at bounding box center [546, 559] width 8 height 13
click at [509, 566] on button "Guardar" at bounding box center [486, 558] width 91 height 29
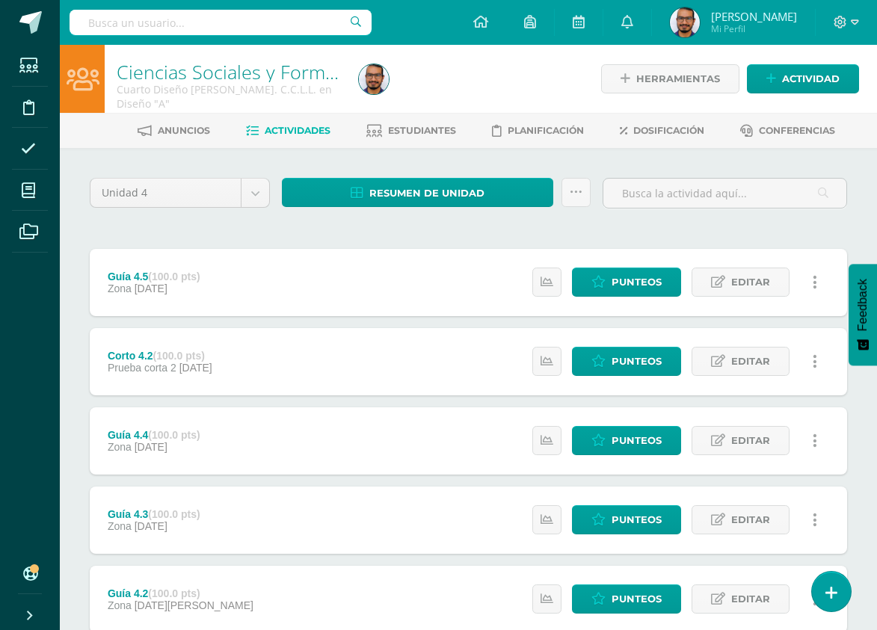
drag, startPoint x: 460, startPoint y: 223, endPoint x: 458, endPoint y: 214, distance: 9.1
click at [460, 224] on div "Unidad 4 Unidad 1 Unidad 2 Unidad 3 Unidad 4 Resumen de unidad Descargar como H…" at bounding box center [469, 520] width 770 height 684
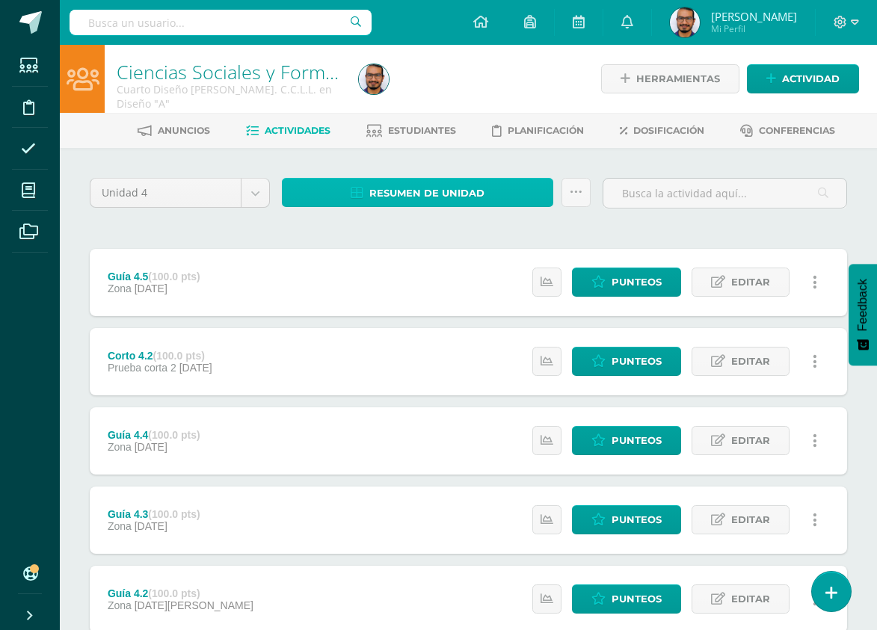
drag, startPoint x: 435, startPoint y: 191, endPoint x: 380, endPoint y: 189, distance: 55.4
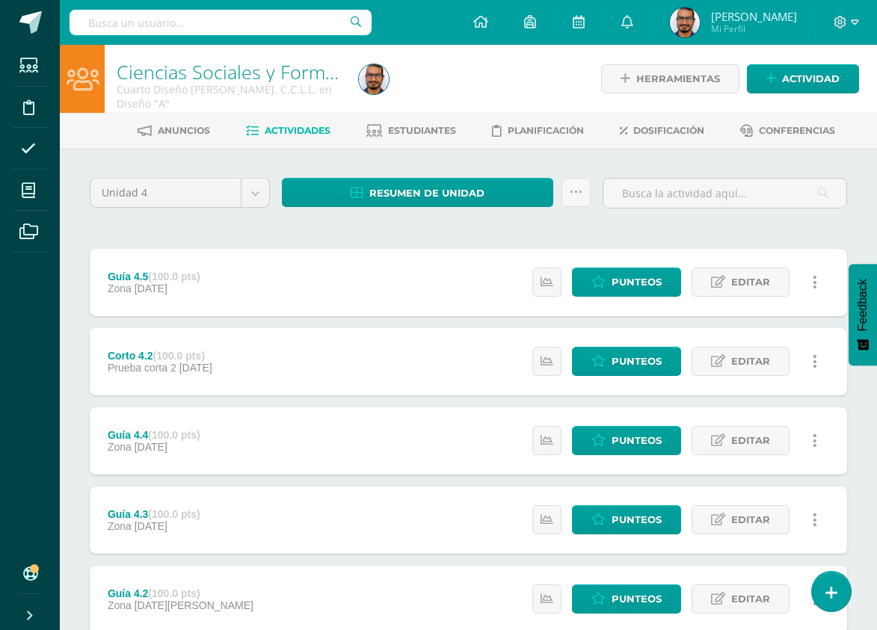
drag, startPoint x: 380, startPoint y: 189, endPoint x: 346, endPoint y: 218, distance: 44.5
click at [346, 218] on div "Resumen de unidad Descargar como HTML Descargar como PDF Descargar como XLS Sub…" at bounding box center [436, 199] width 321 height 43
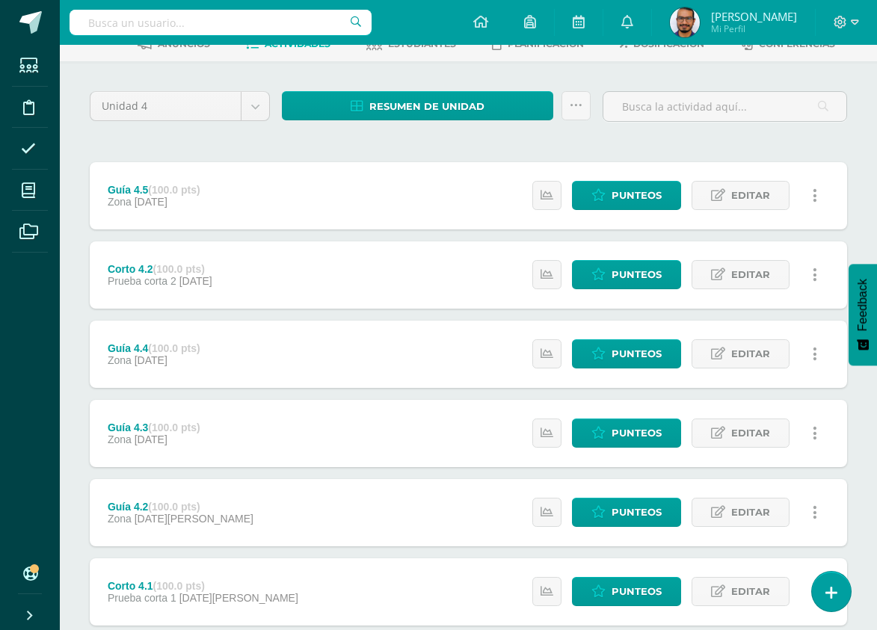
scroll to position [261, 0]
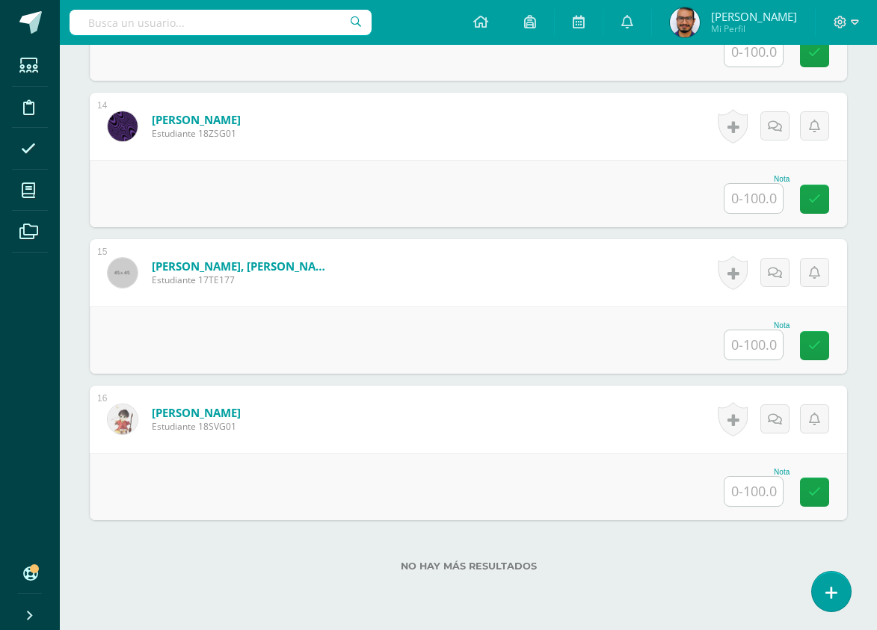
scroll to position [2394, 0]
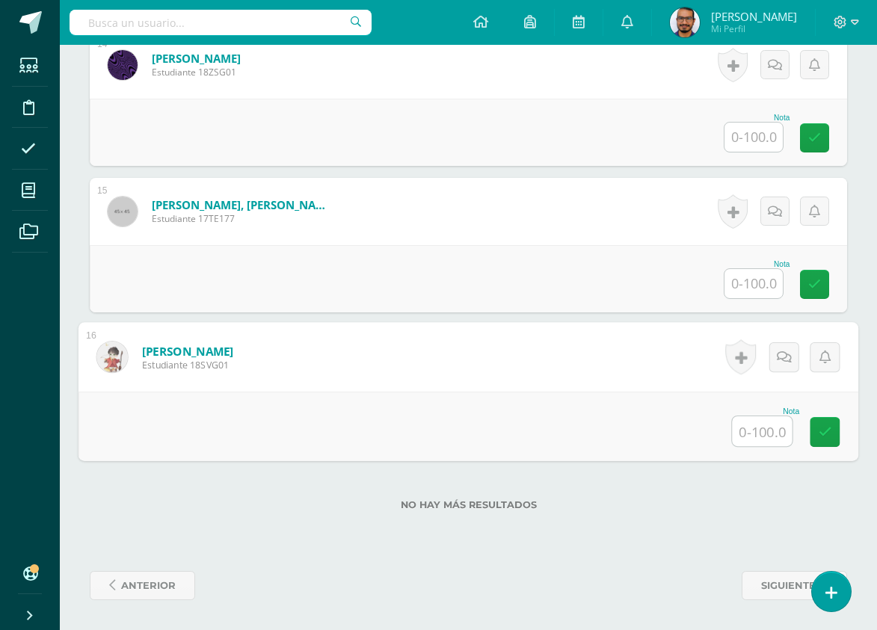
click at [737, 426] on input "text" at bounding box center [763, 432] width 60 height 30
type input "100"
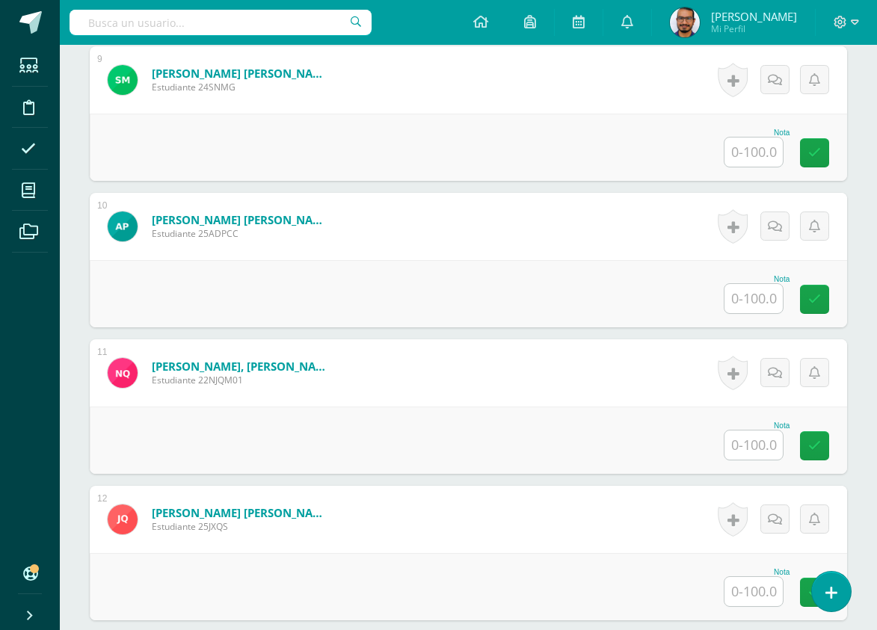
scroll to position [1497, 0]
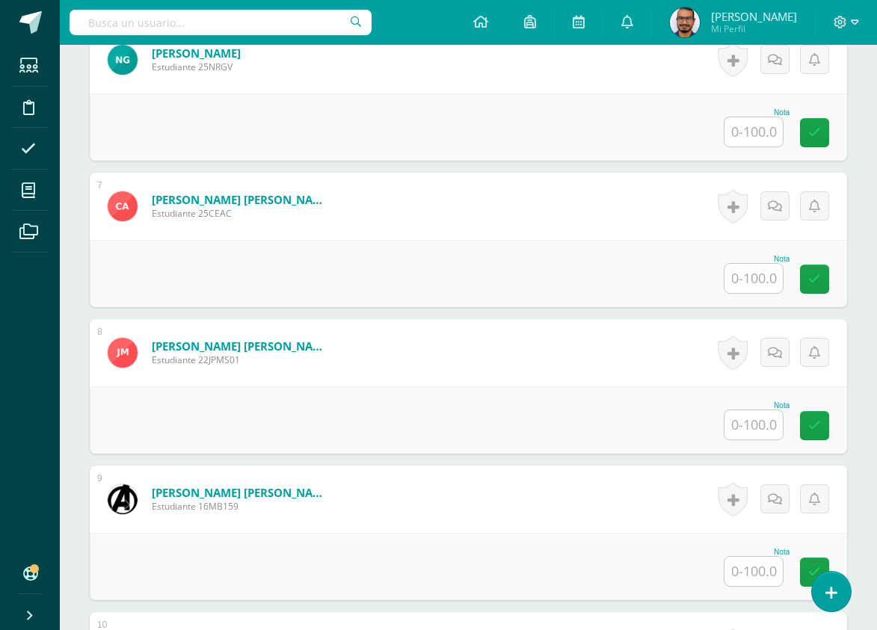
scroll to position [1356, 0]
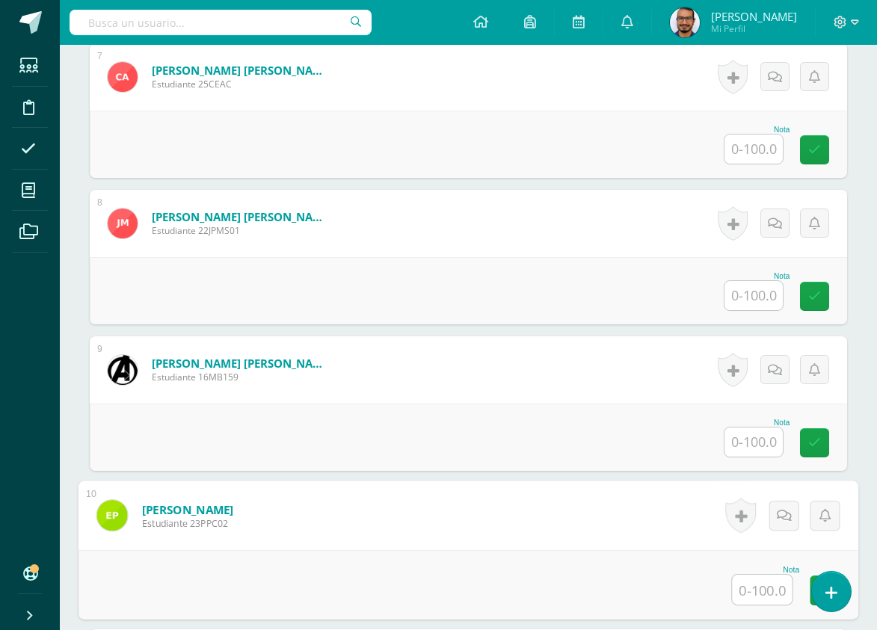
click at [747, 585] on input "text" at bounding box center [763, 590] width 60 height 30
type input "100"
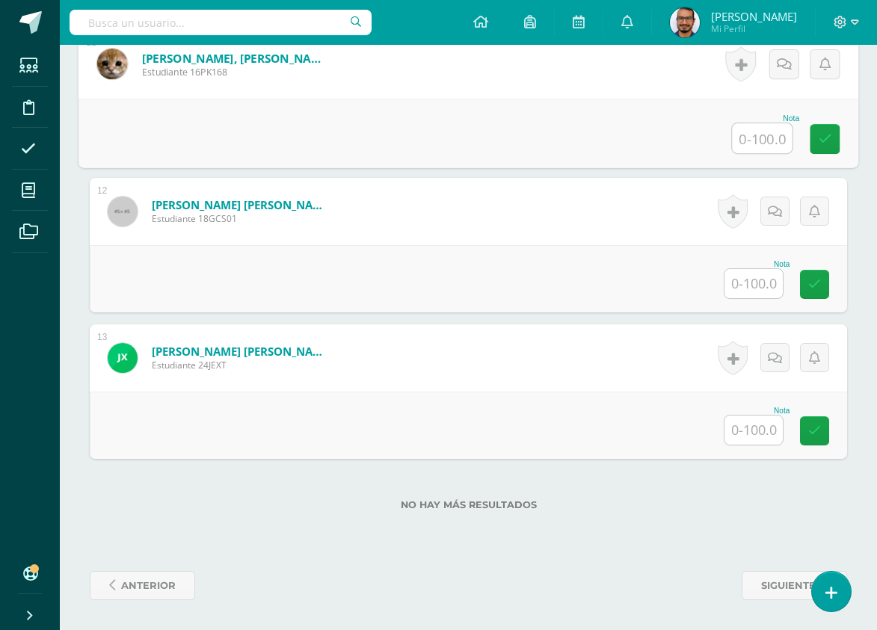
scroll to position [1805, 0]
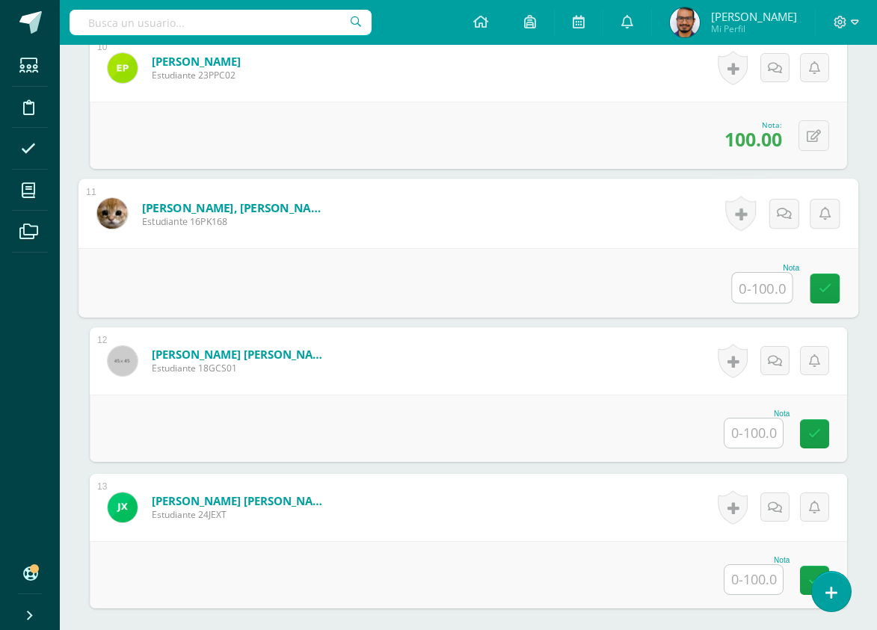
click at [761, 435] on input "text" at bounding box center [754, 433] width 58 height 29
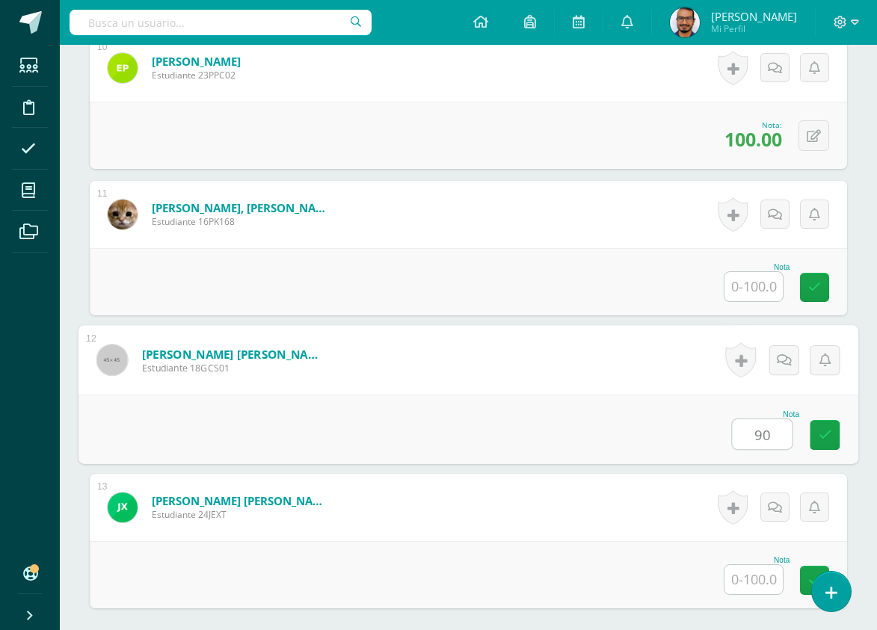
type input "90"
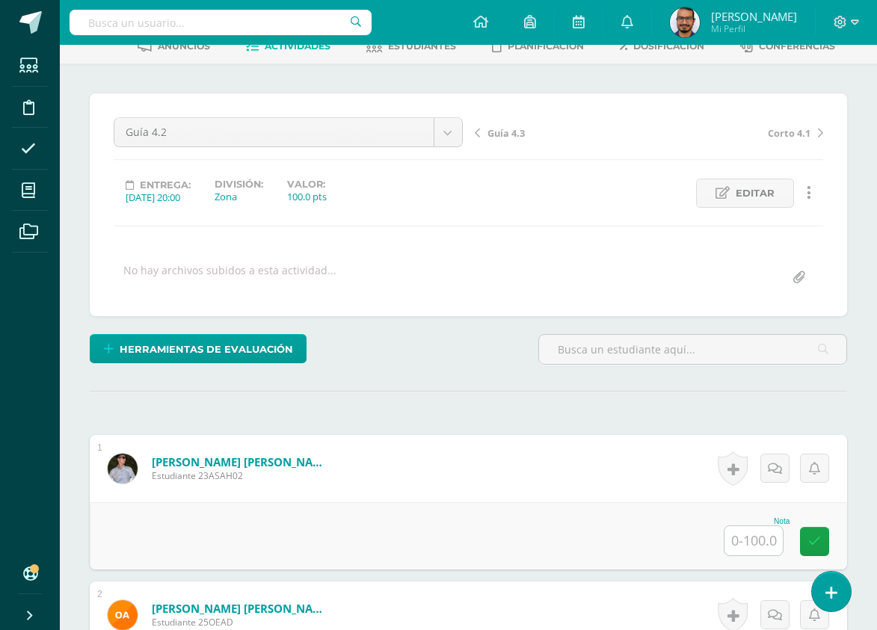
scroll to position [0, 0]
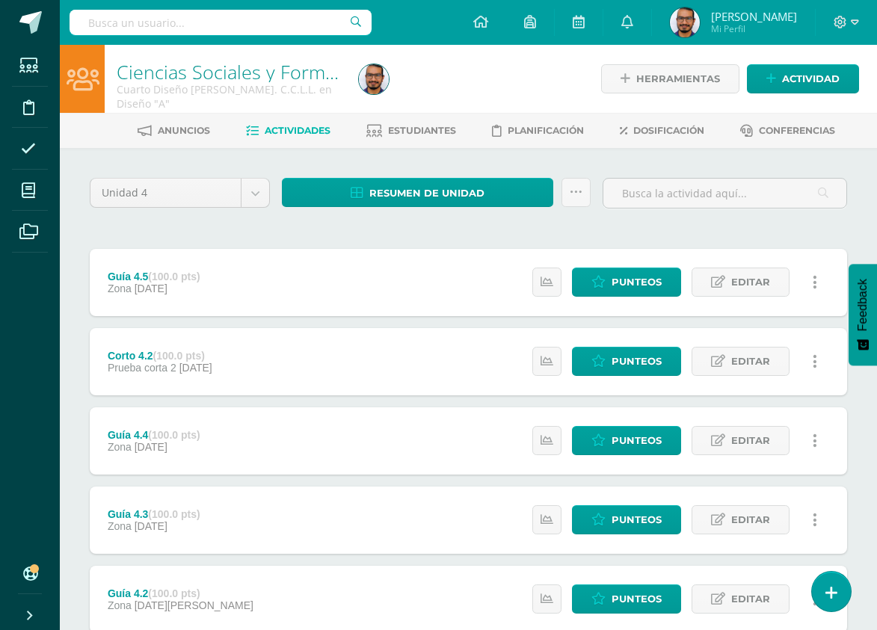
click at [343, 228] on div "Unidad 4 Unidad 1 Unidad 2 Unidad 3 Unidad 4 Resumen de unidad Descargar como H…" at bounding box center [469, 520] width 770 height 684
click at [859, 105] on div "Ciencias Sociales y Formación Ciudadana Cuarto Diseño [PERSON_NAME]. C.C.L.L. e…" at bounding box center [468, 79] width 817 height 68
